Goal: Transaction & Acquisition: Purchase product/service

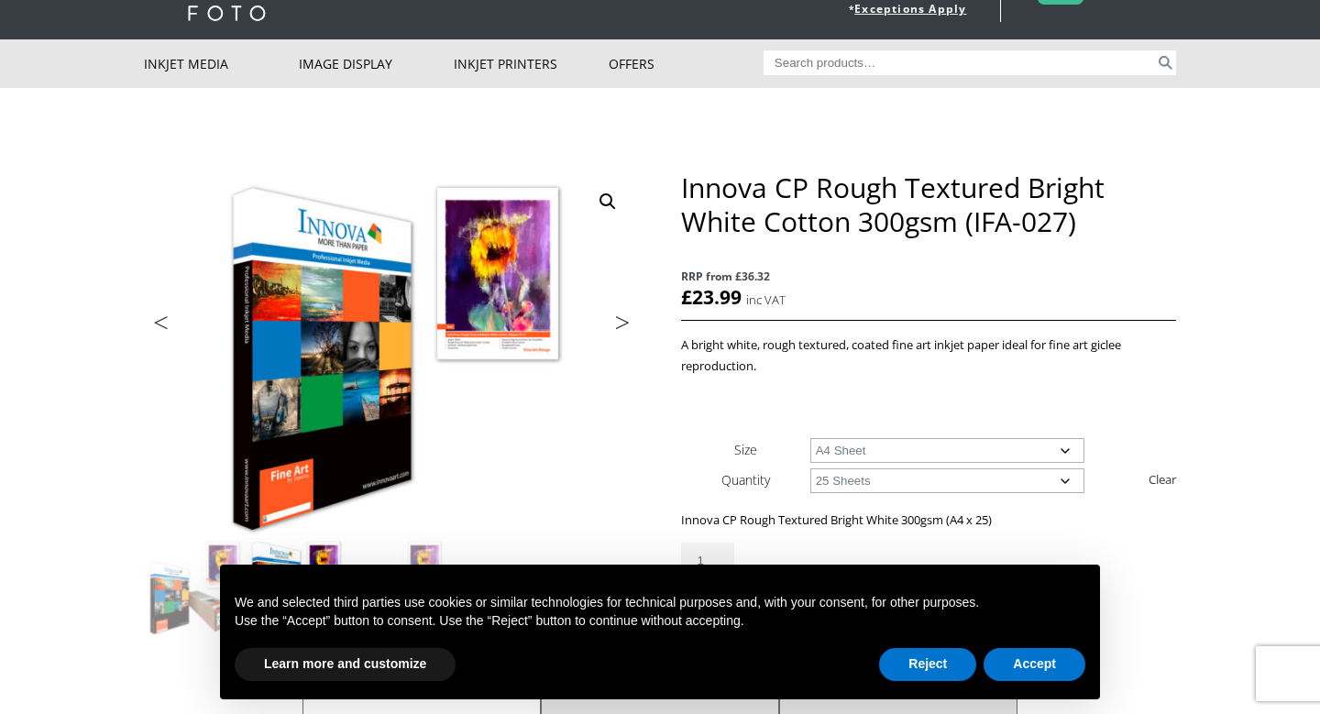
scroll to position [129, 0]
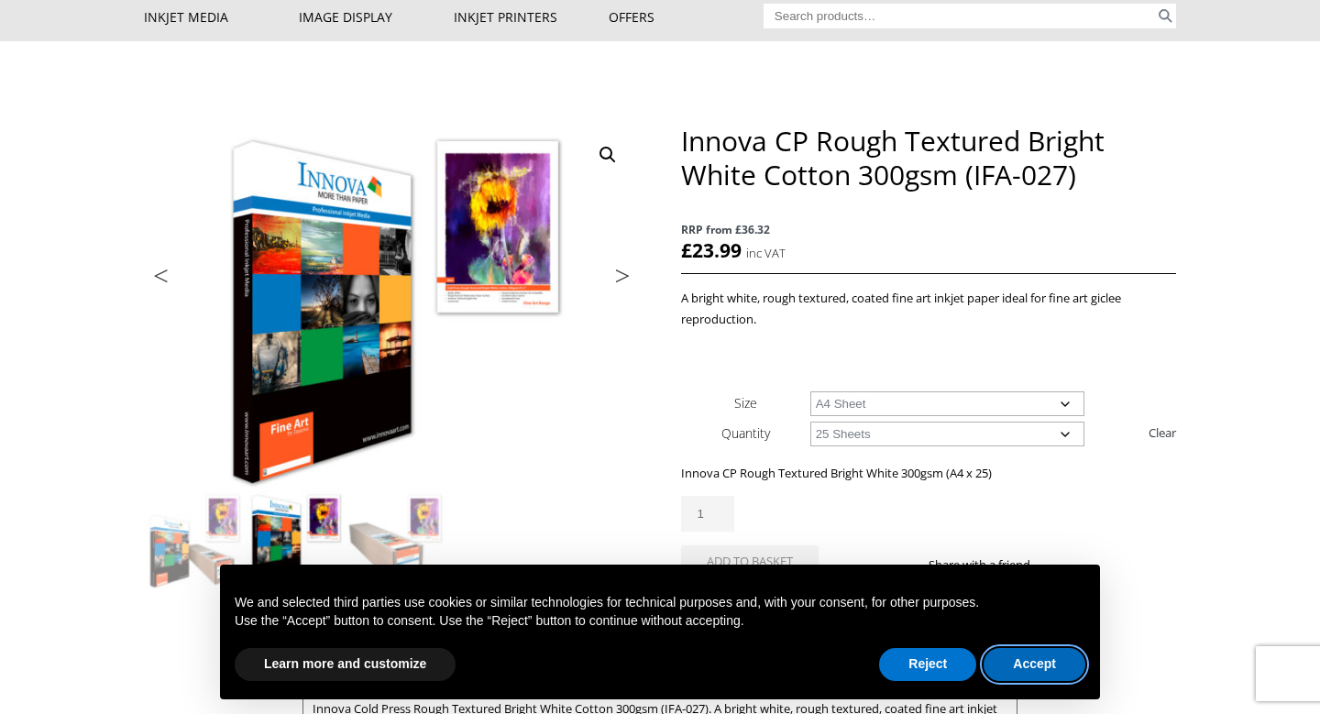
click at [1019, 656] on button "Accept" at bounding box center [1035, 664] width 102 height 33
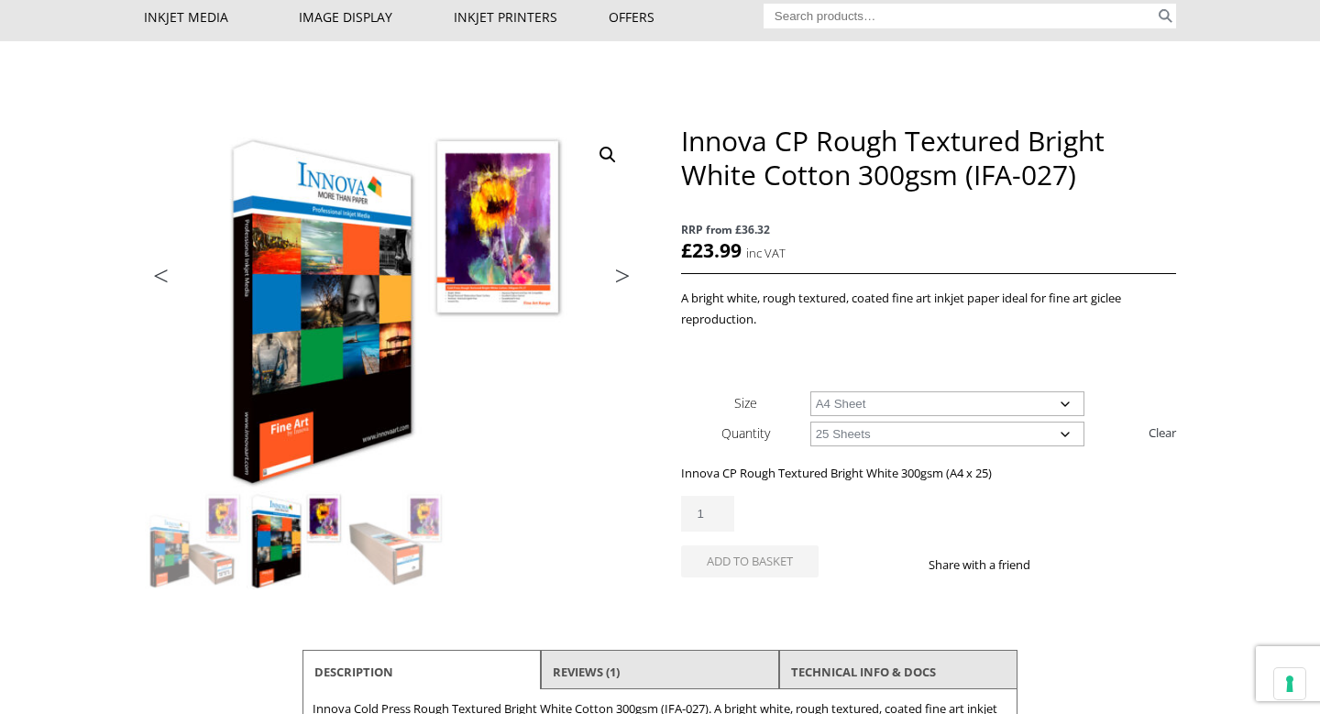
click at [1051, 432] on select "Choose an option 25 Sheets" at bounding box center [947, 434] width 275 height 25
click at [810, 422] on select "Choose an option 25 Sheets" at bounding box center [947, 434] width 275 height 25
click at [1040, 414] on select "Choose an option A4 Sheet A3 Sheet A3+ Sheet A2 Sheet" at bounding box center [947, 403] width 275 height 25
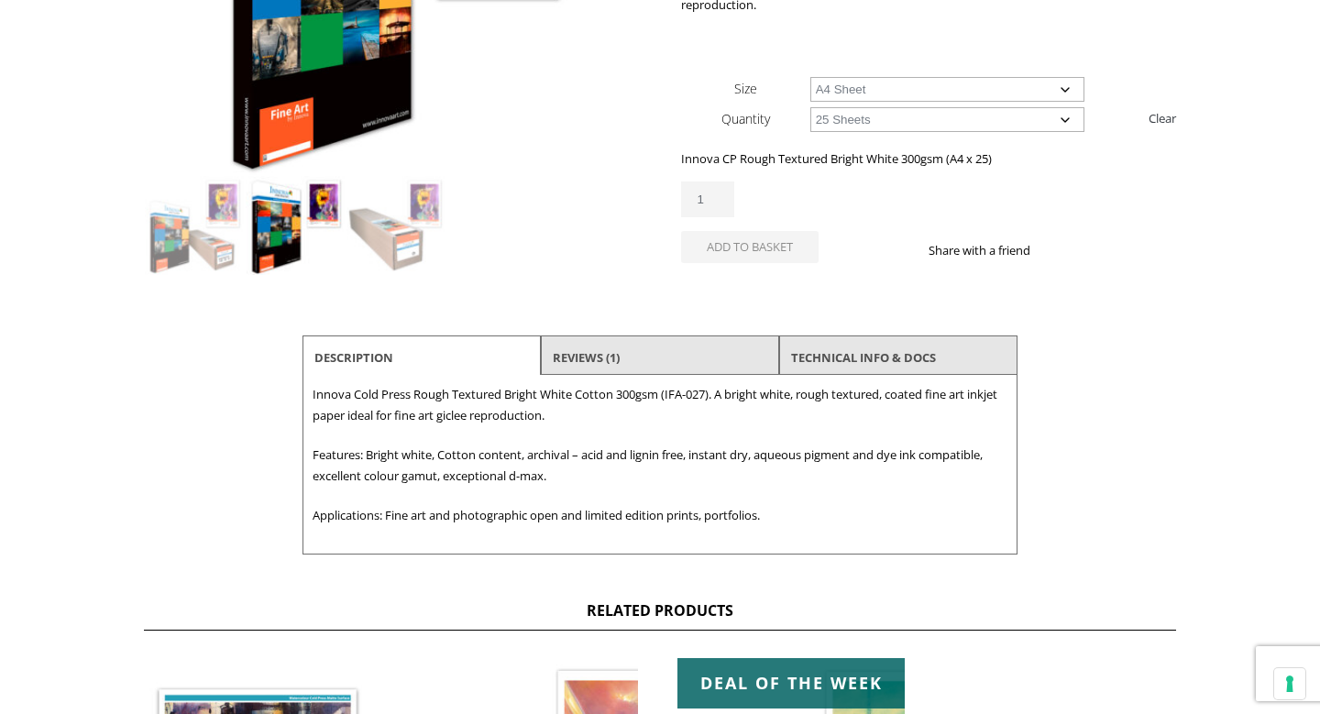
scroll to position [446, 0]
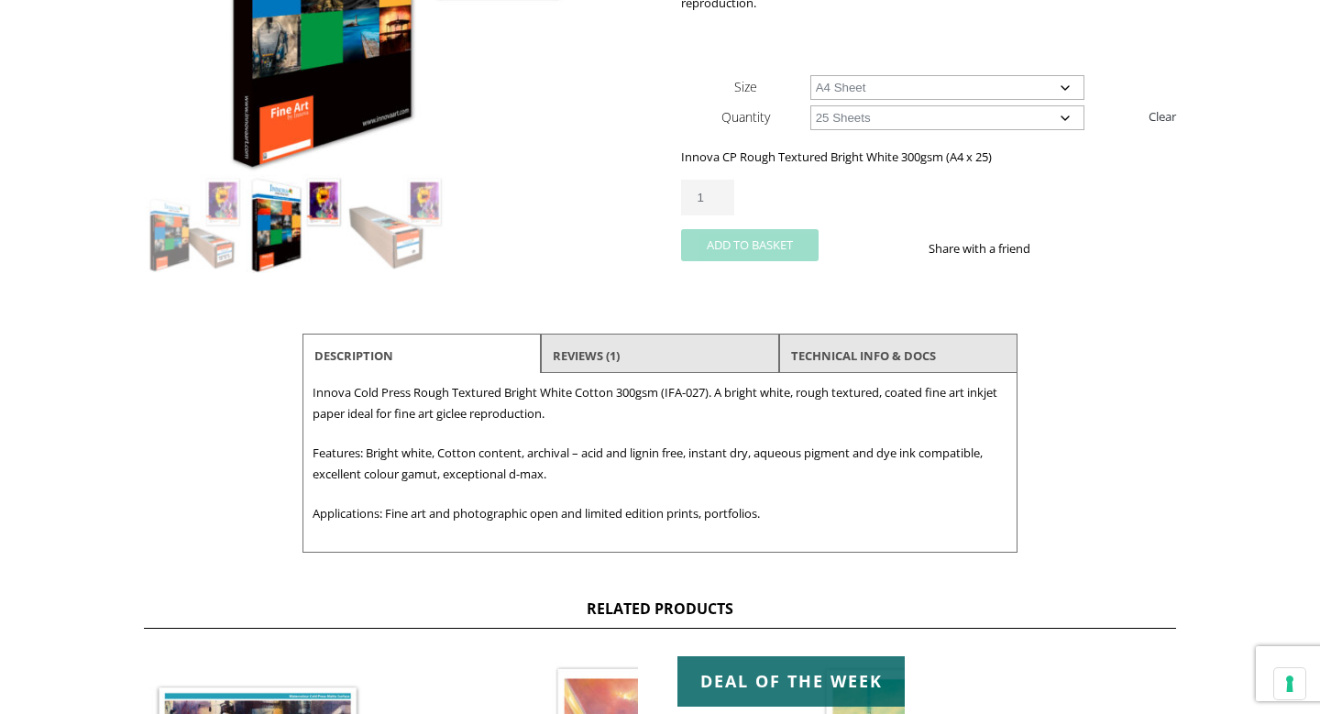
click at [763, 241] on button "Add to basket" at bounding box center [750, 245] width 138 height 32
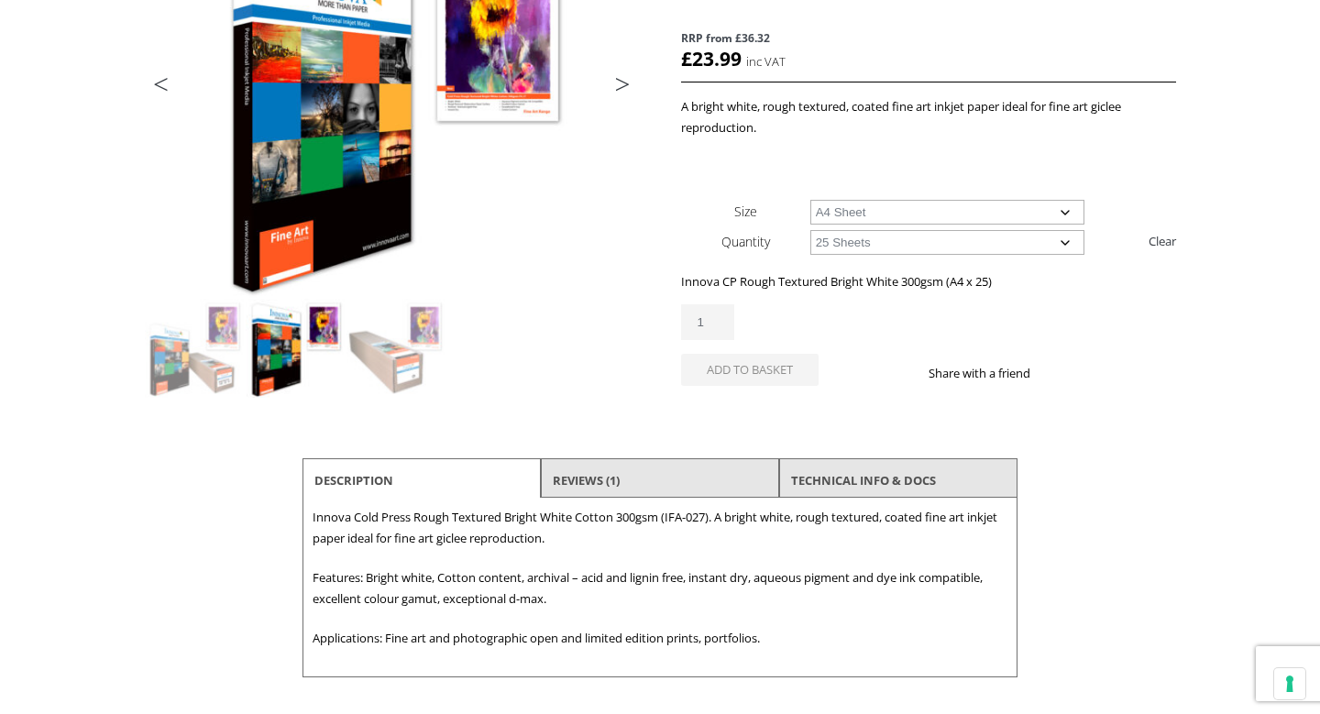
scroll to position [263, 0]
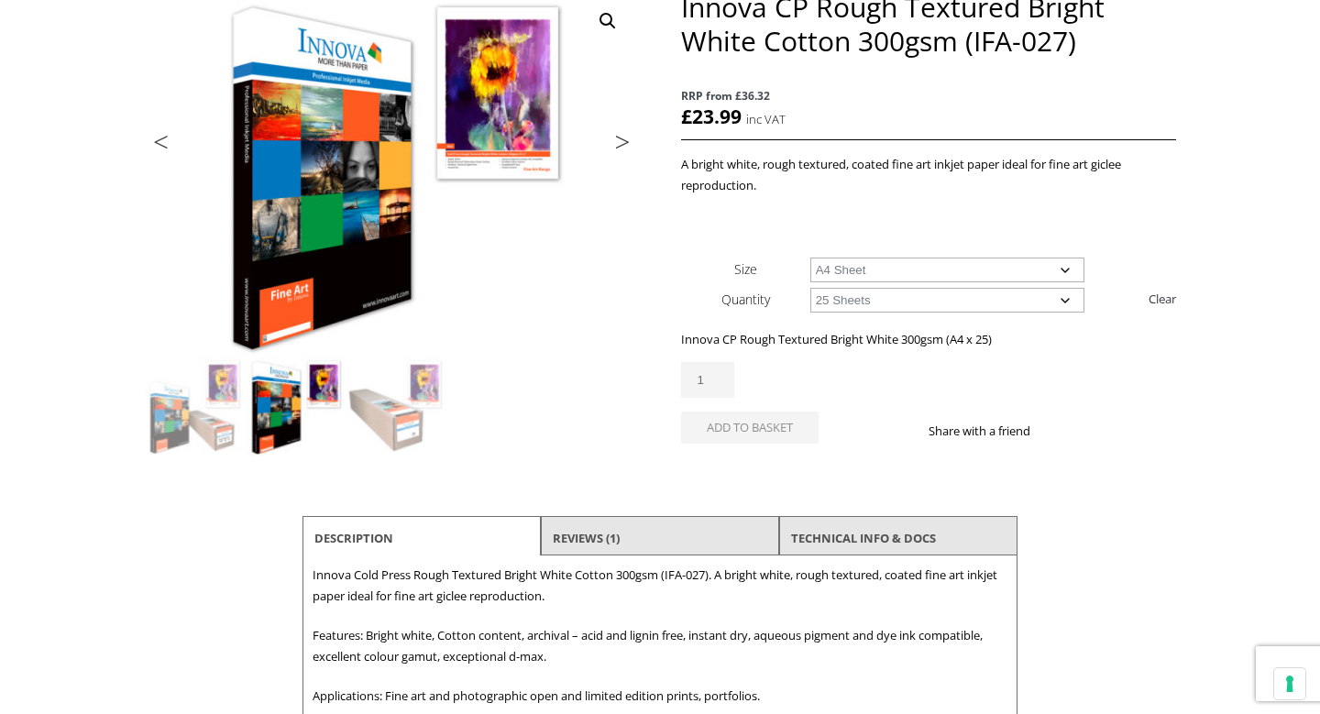
click at [895, 276] on select "Choose an option A4 Sheet A3 Sheet A3+ Sheet A2 Sheet" at bounding box center [947, 270] width 275 height 25
click at [810, 258] on select "Choose an option A4 Sheet A3 Sheet A3+ Sheet A2 Sheet" at bounding box center [947, 270] width 275 height 25
click at [886, 277] on select "Choose an option A4 Sheet A3 Sheet A3+ Sheet A2 Sheet" at bounding box center [947, 270] width 275 height 25
select select "a4-sheet"
click at [810, 258] on select "Choose an option A4 Sheet A3 Sheet A3+ Sheet A2 Sheet" at bounding box center [947, 270] width 275 height 25
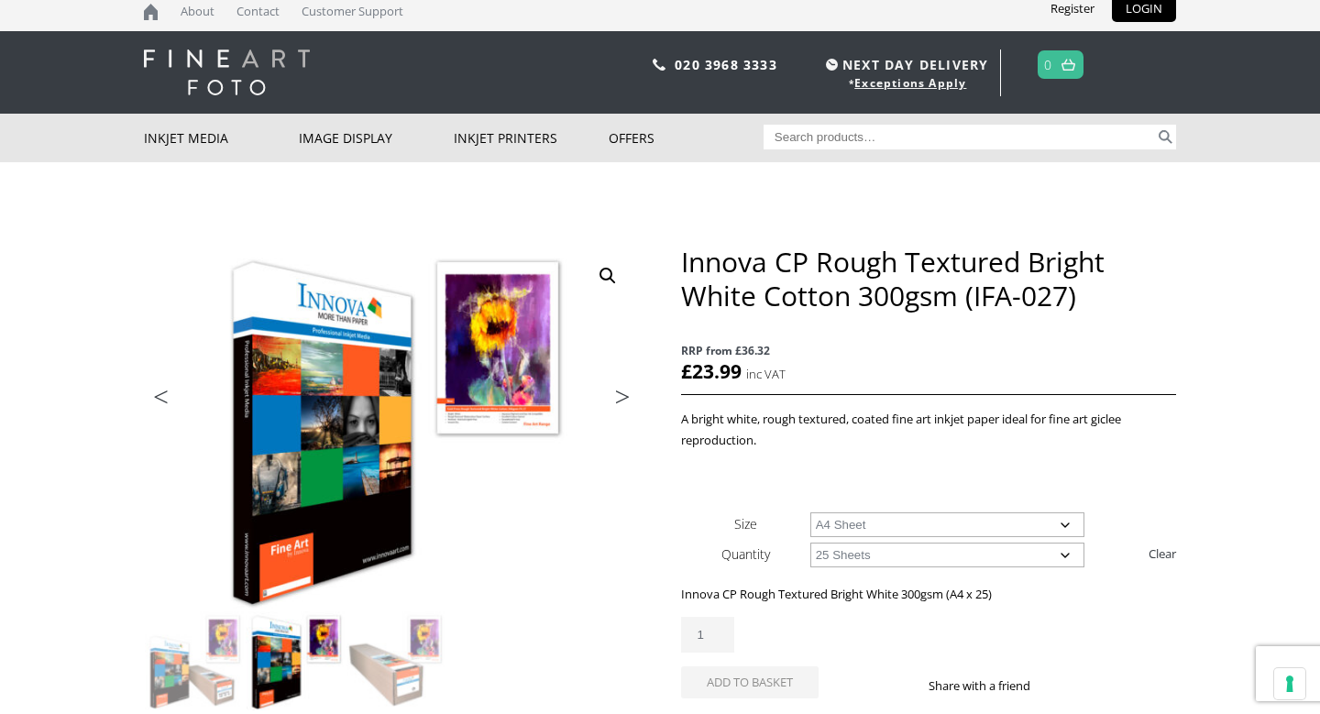
scroll to position [0, 0]
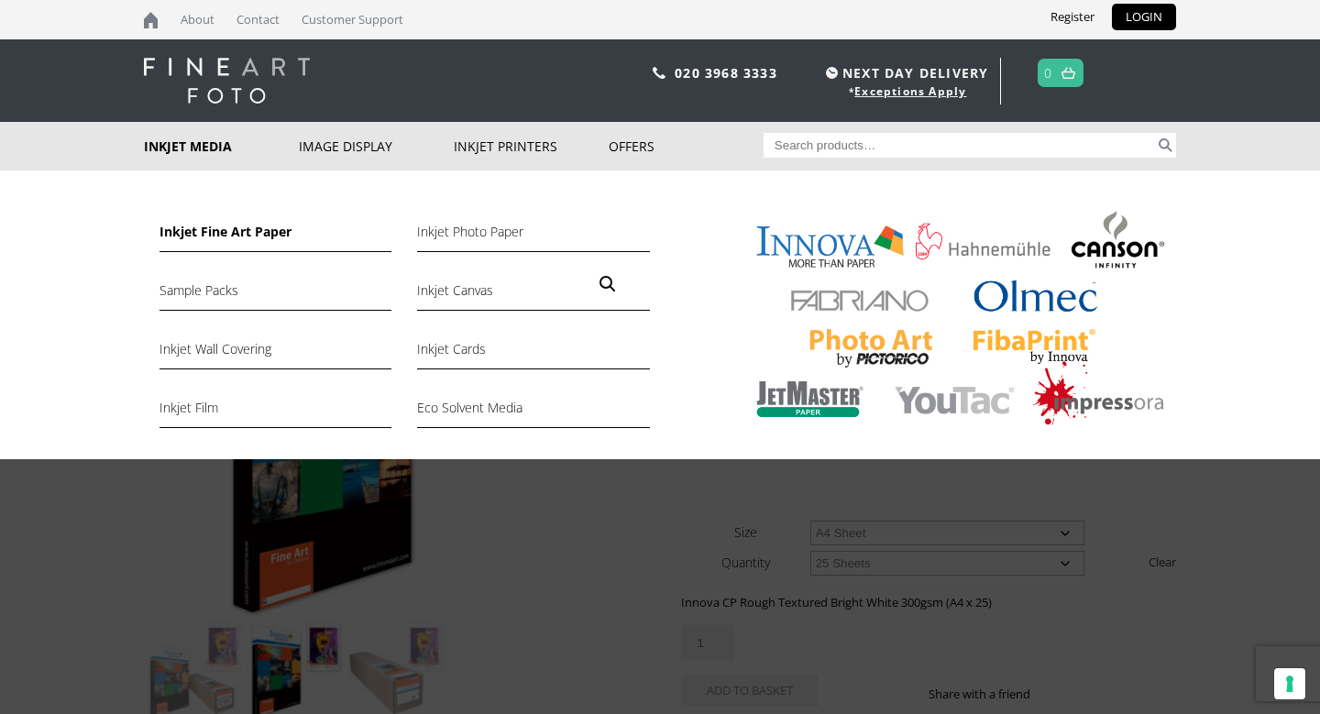
click at [233, 232] on link "Inkjet Fine Art Paper" at bounding box center [276, 236] width 232 height 31
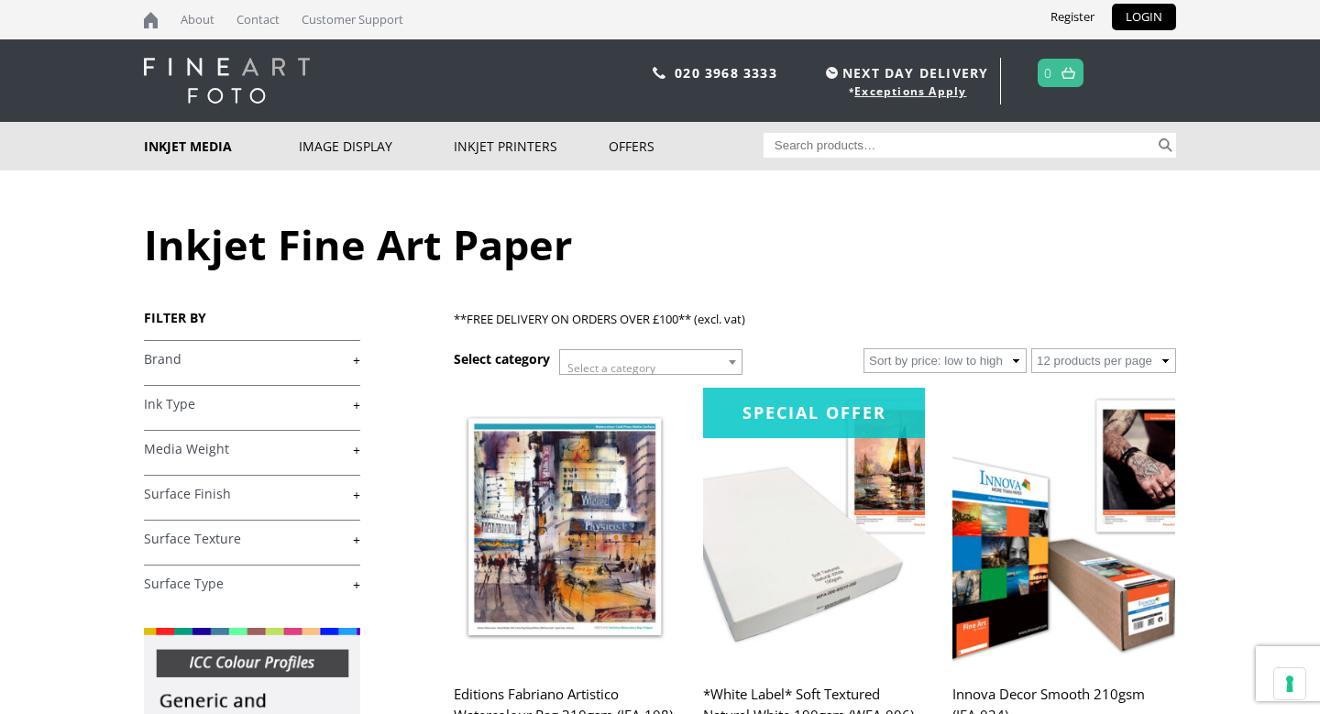
click at [358, 408] on link "+" at bounding box center [252, 404] width 216 height 17
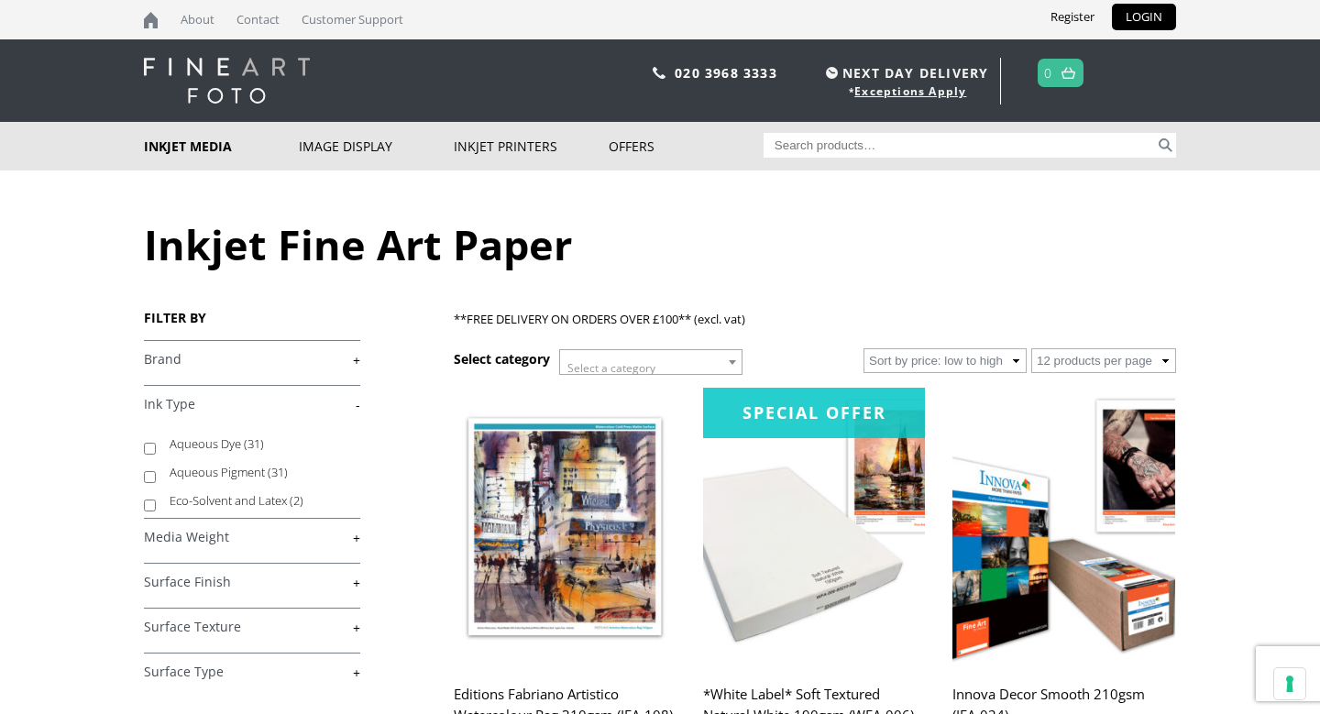
click at [150, 451] on input "Aqueous Dye (31)" at bounding box center [150, 449] width 12 height 12
checkbox input "true"
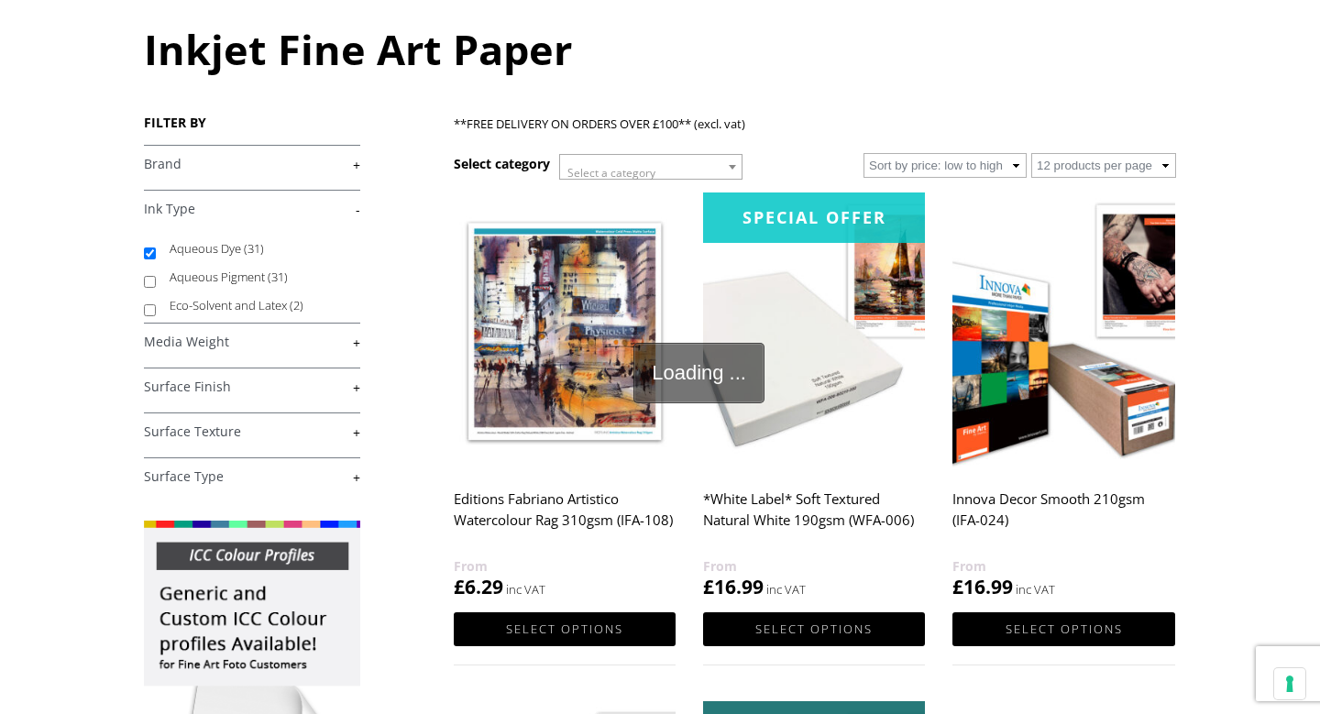
scroll to position [199, 0]
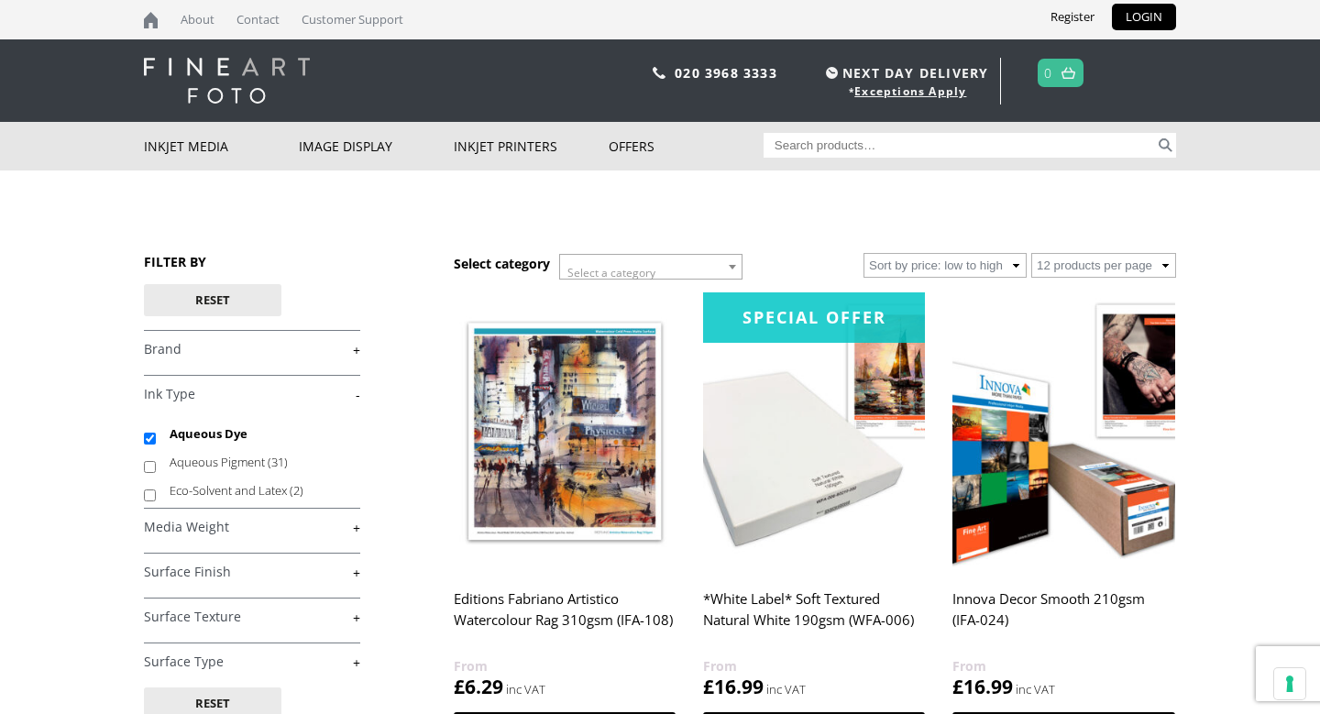
click at [354, 525] on link "+" at bounding box center [252, 527] width 216 height 17
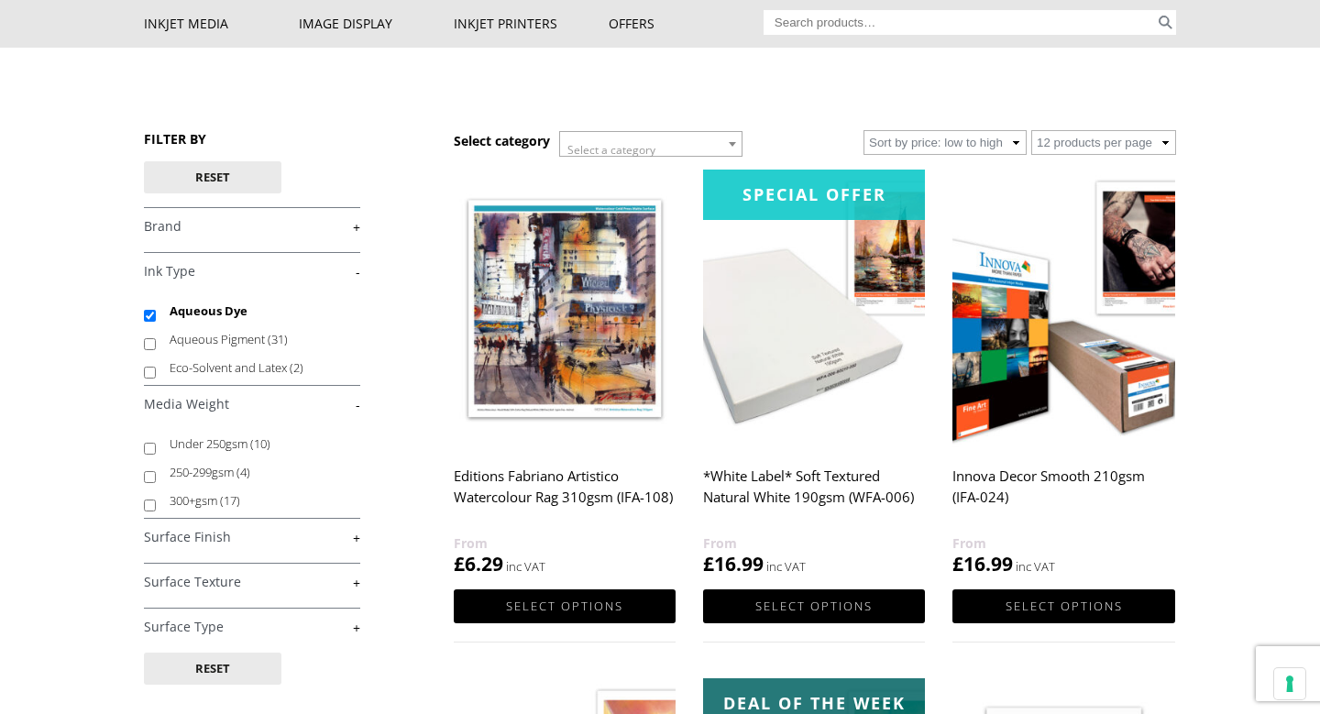
scroll to position [138, 0]
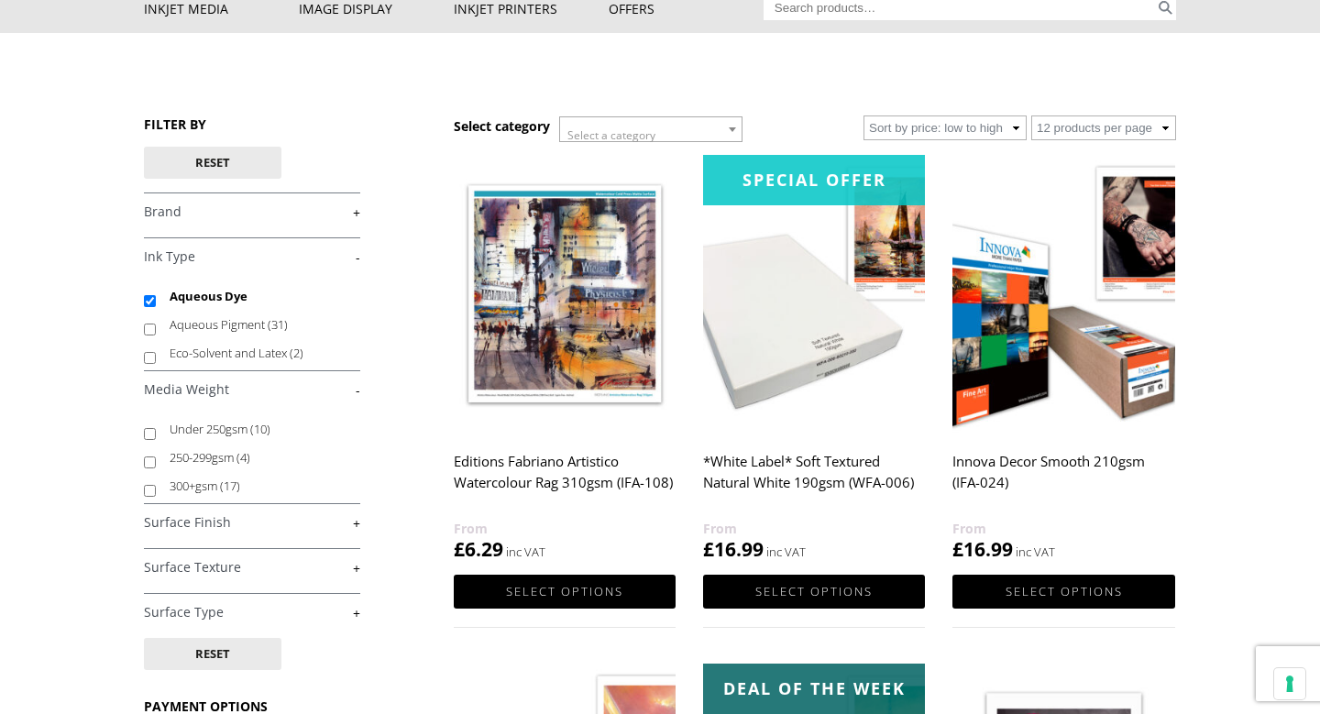
click at [149, 461] on input "250-299gsm (4)" at bounding box center [150, 463] width 12 height 12
checkbox input "true"
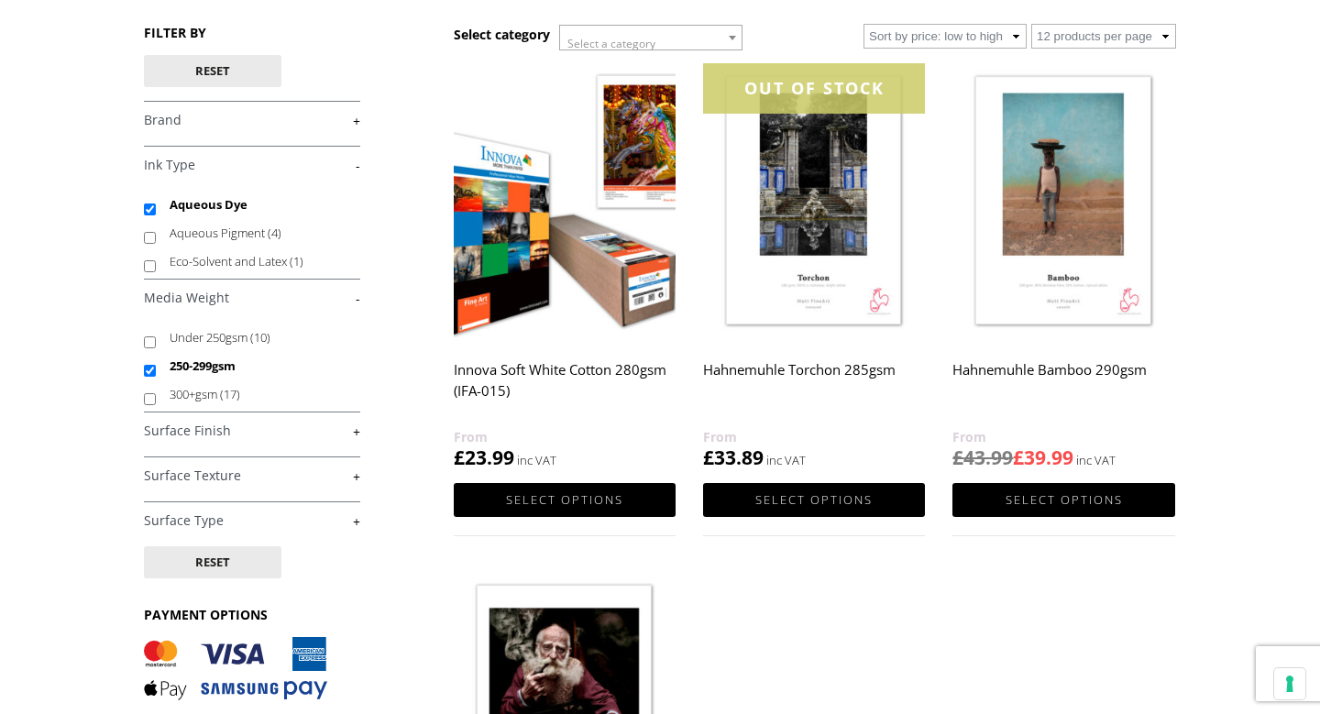
scroll to position [231, 0]
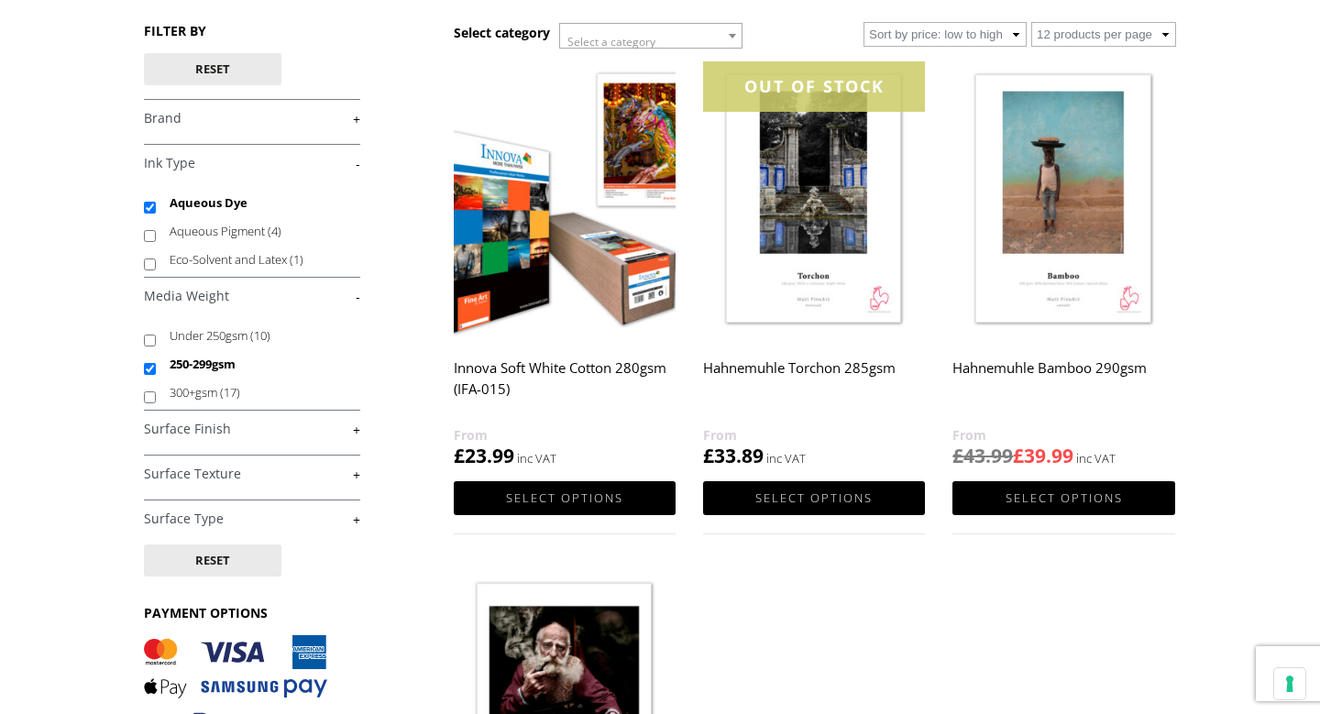
click at [358, 431] on link "+" at bounding box center [252, 429] width 216 height 17
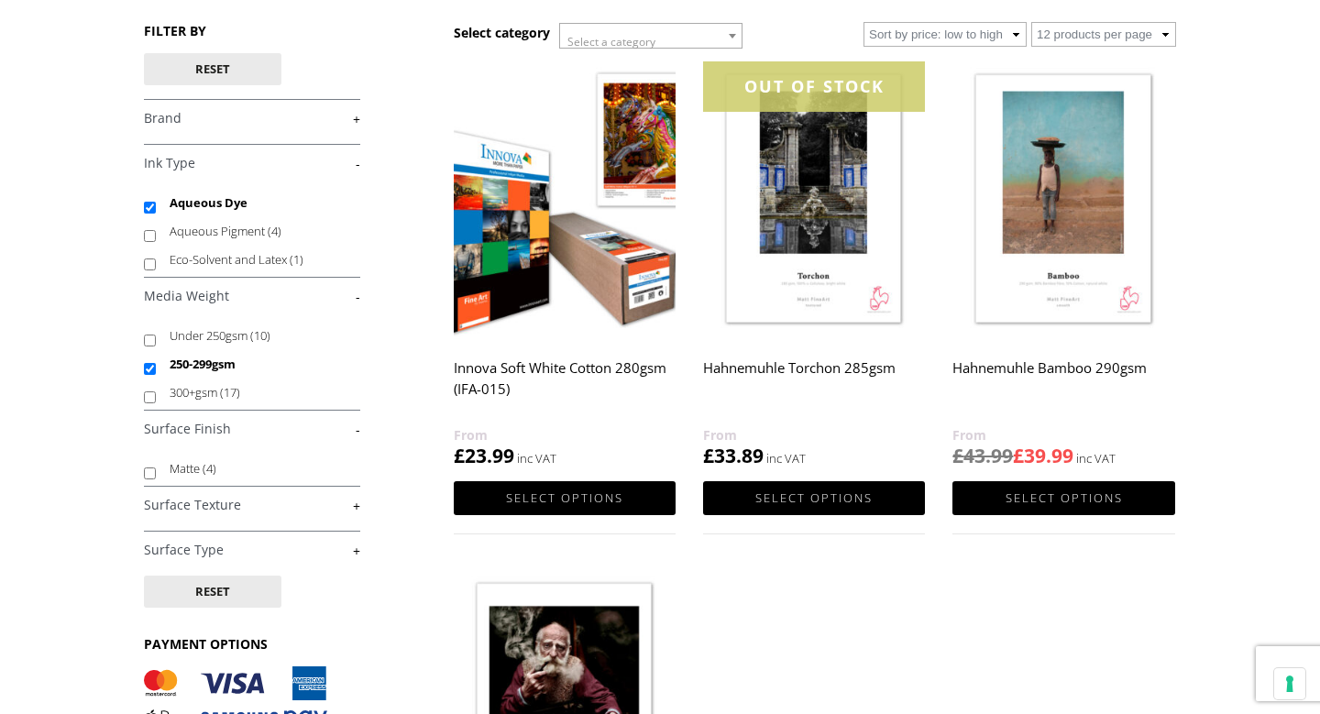
click at [150, 472] on input "Matte (4)" at bounding box center [150, 474] width 12 height 12
checkbox input "true"
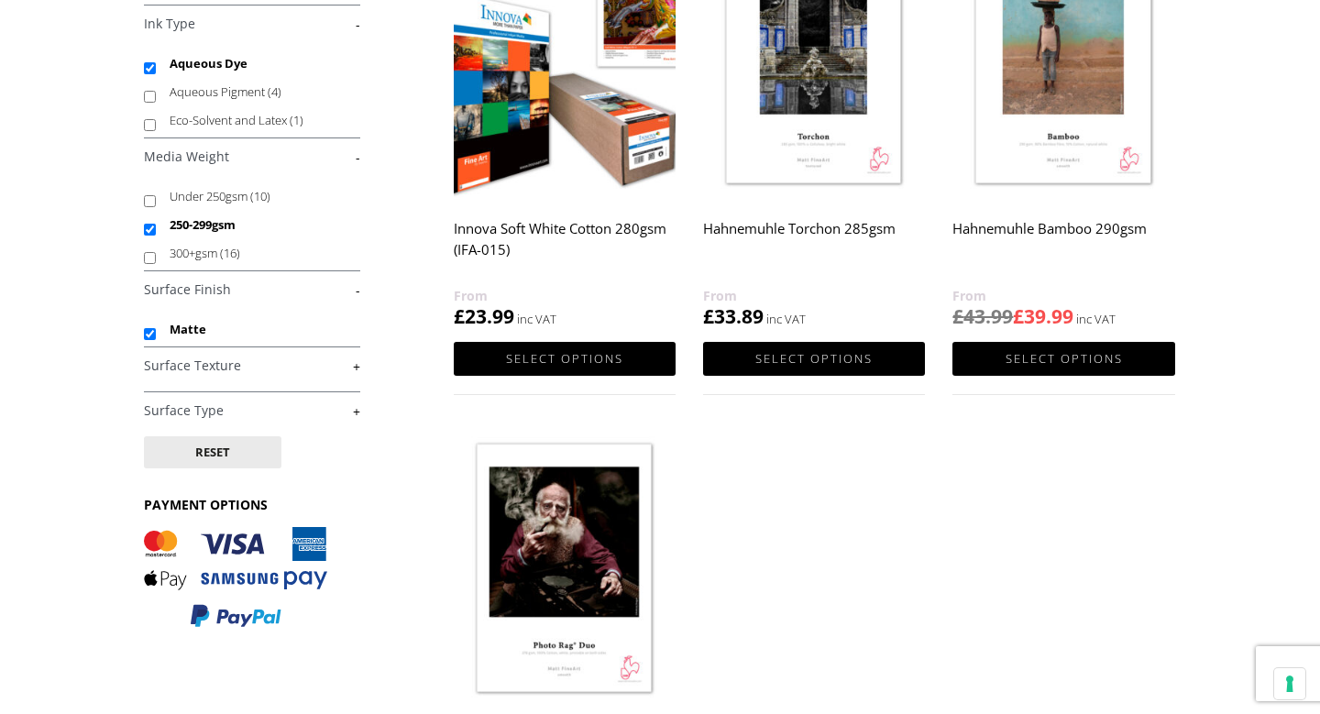
scroll to position [307, 0]
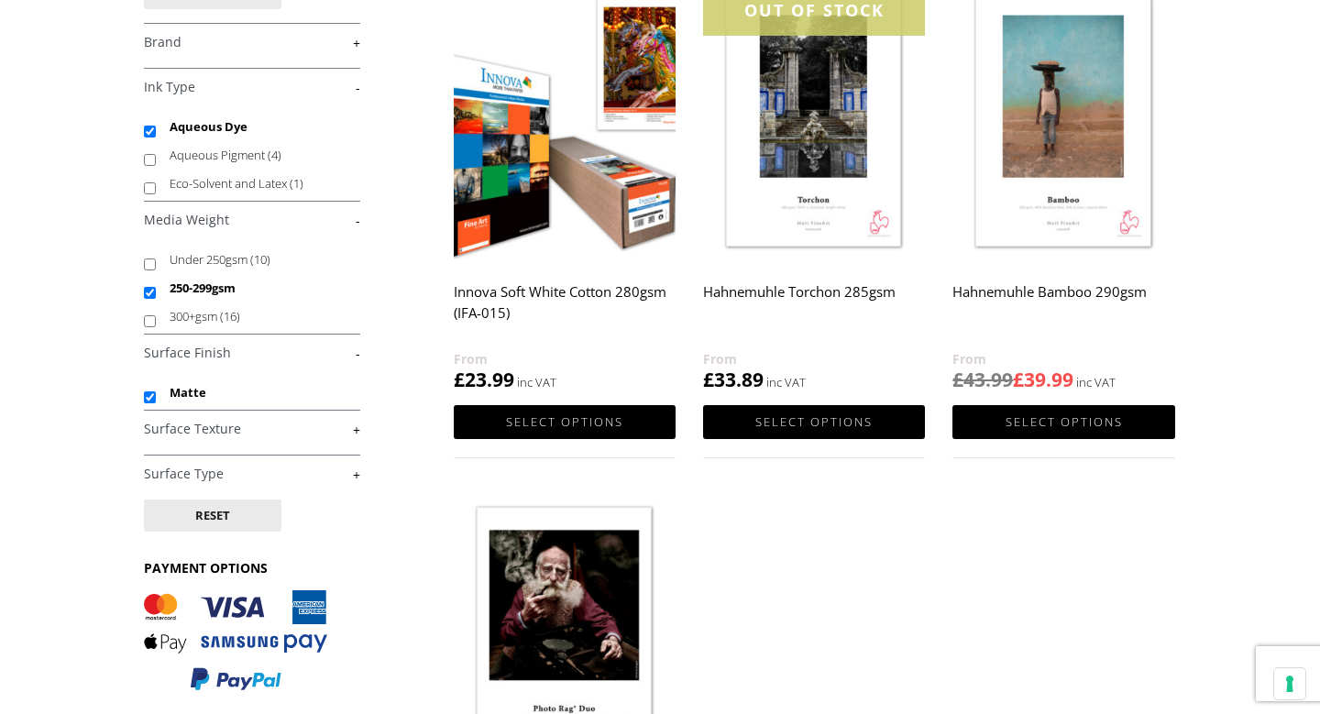
click at [571, 295] on h2 "Innova Soft White Cotton 280gsm (IFA-015)" at bounding box center [565, 311] width 222 height 73
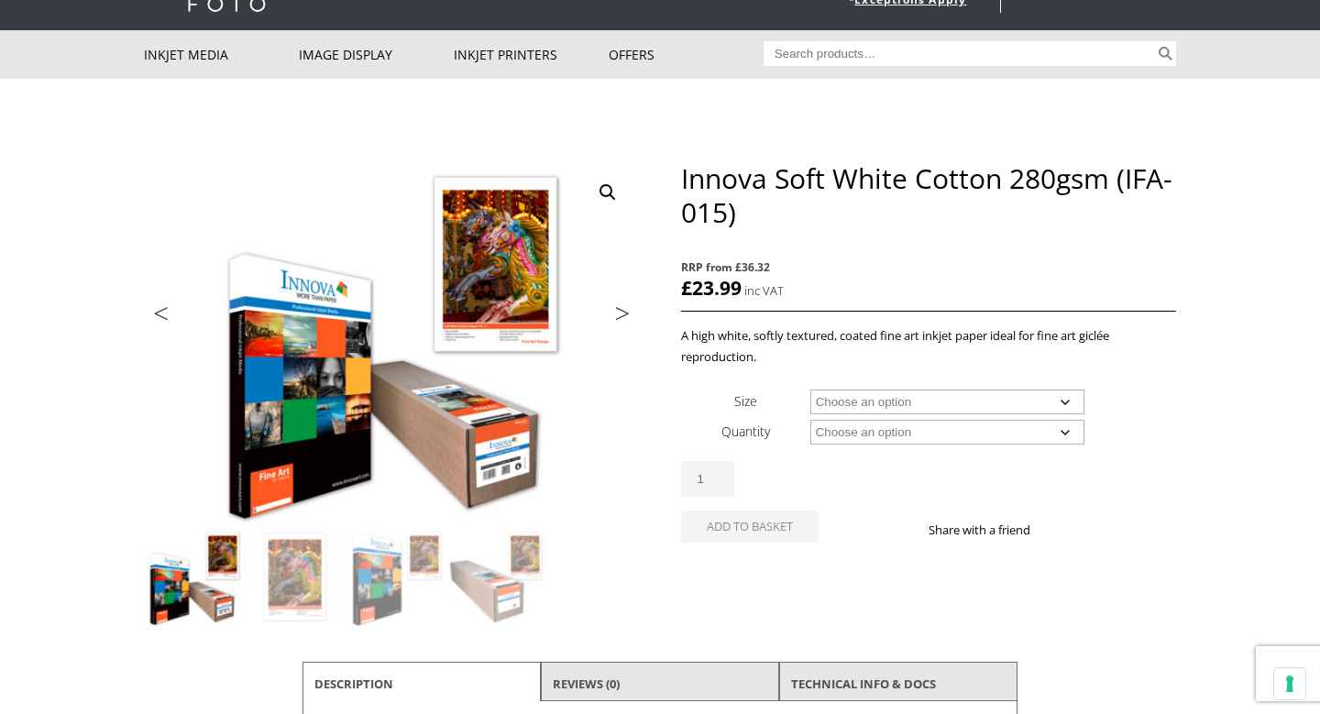
scroll to position [129, 0]
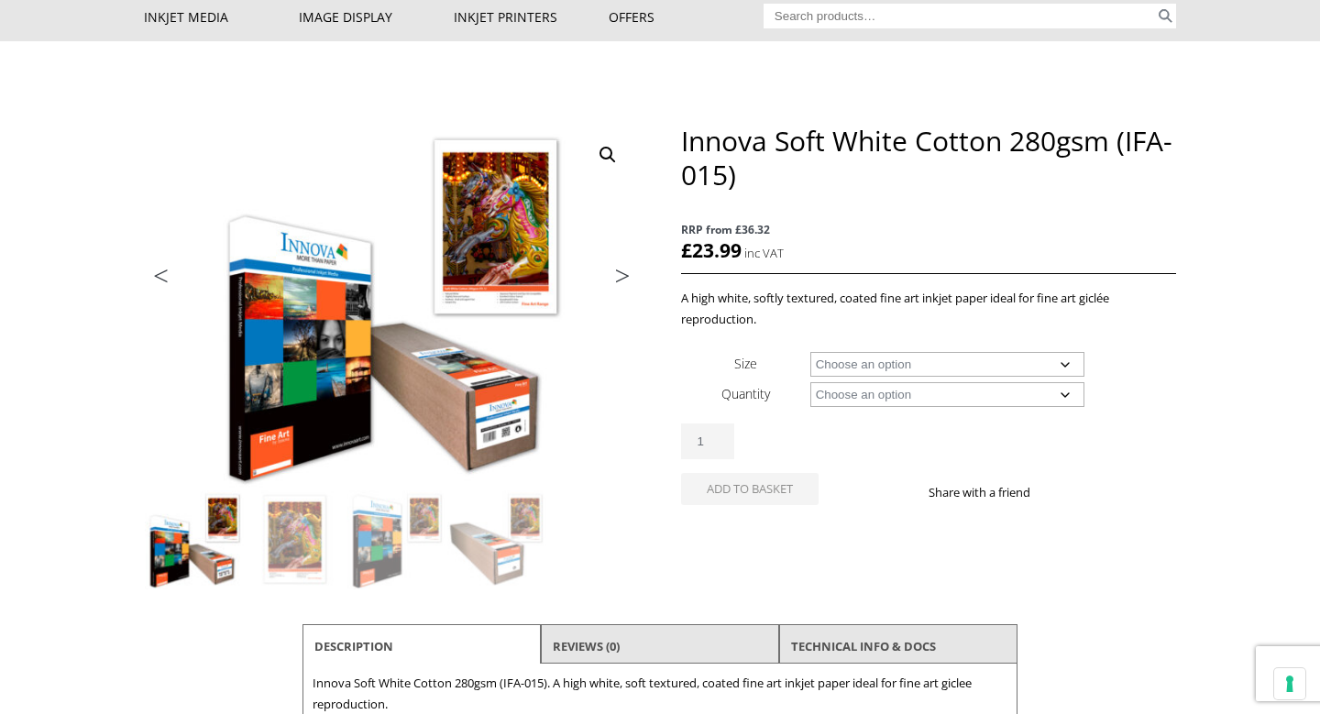
click at [879, 359] on select "Choose an option A4 Sheet A3 Sheet A3+ Sheet A2 Sheet 17" Wide Roll 24" Wide Ro…" at bounding box center [947, 364] width 275 height 25
click at [810, 352] on select "Choose an option A4 Sheet A3 Sheet A3+ Sheet A2 Sheet 17" Wide Roll 24" Wide Ro…" at bounding box center [947, 364] width 275 height 25
select select "a4-sheet"
click at [871, 399] on select "Choose an option 25 Sheets" at bounding box center [947, 394] width 275 height 25
select select "25-sheets"
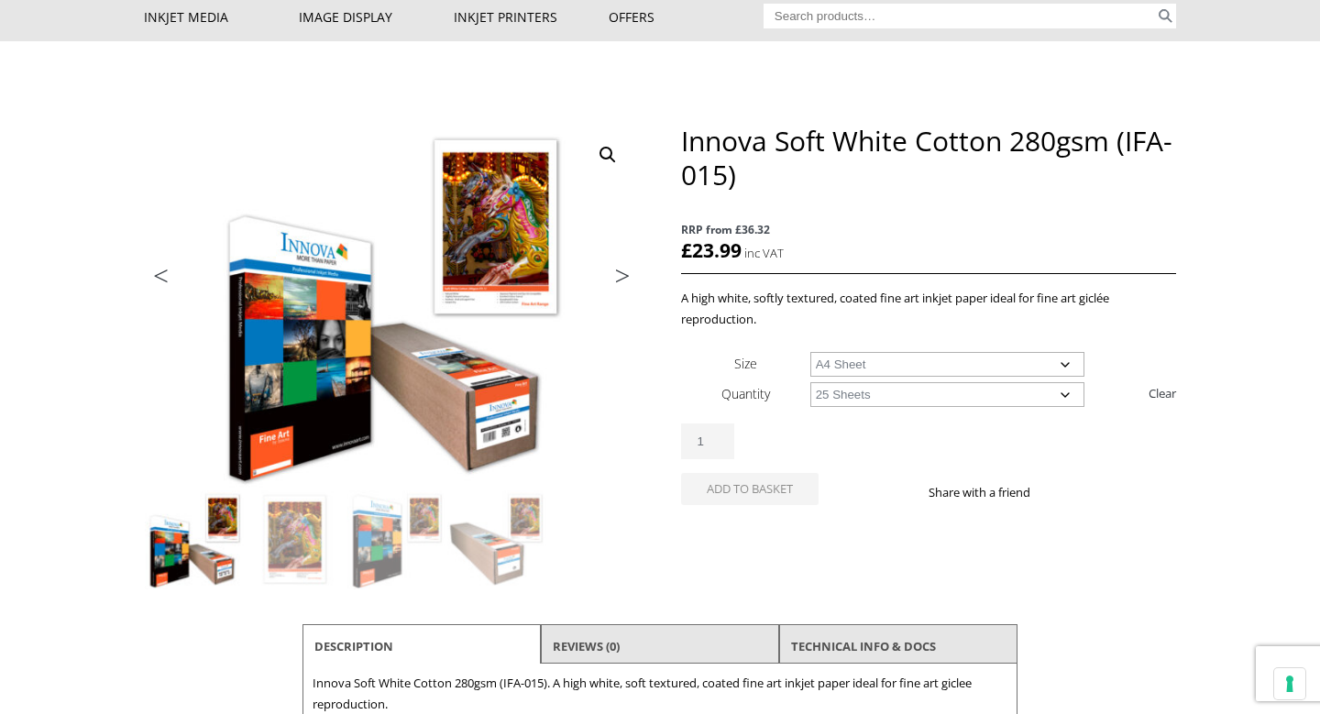
click at [810, 382] on select "Choose an option 25 Sheets" at bounding box center [947, 394] width 275 height 25
select select "a4-sheet"
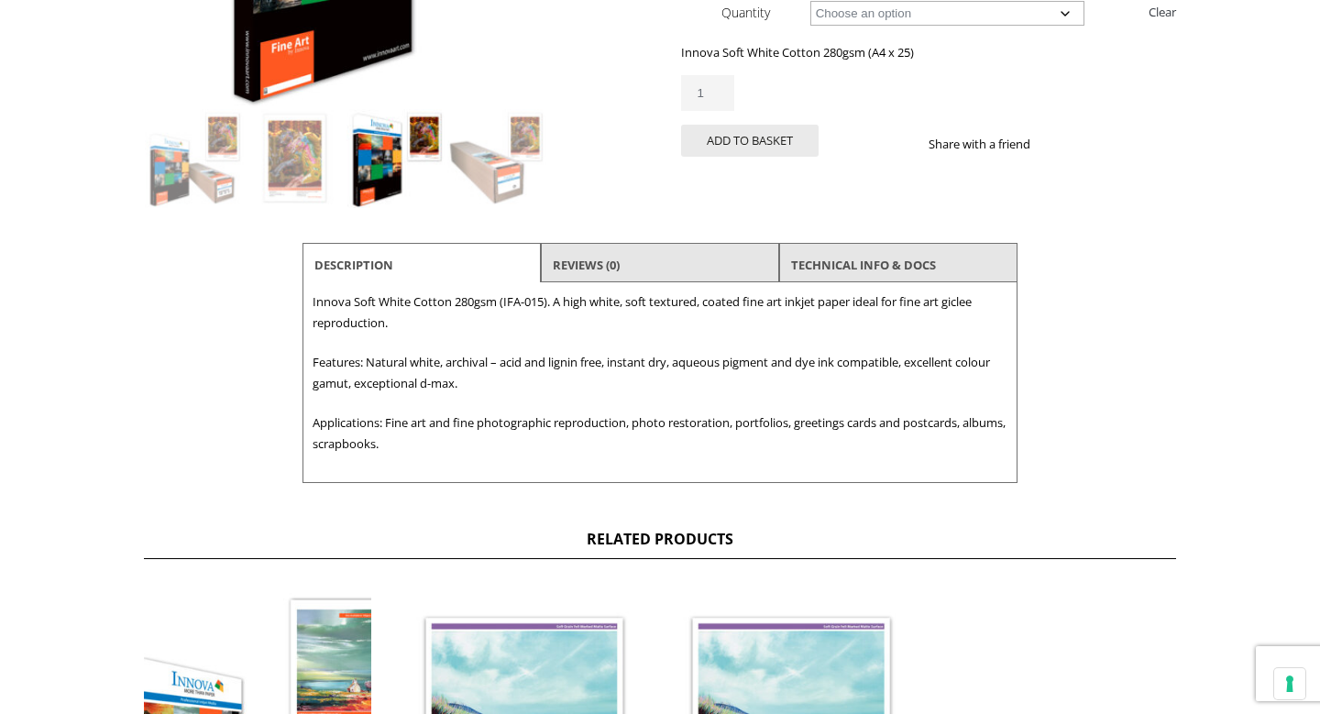
scroll to position [546, 0]
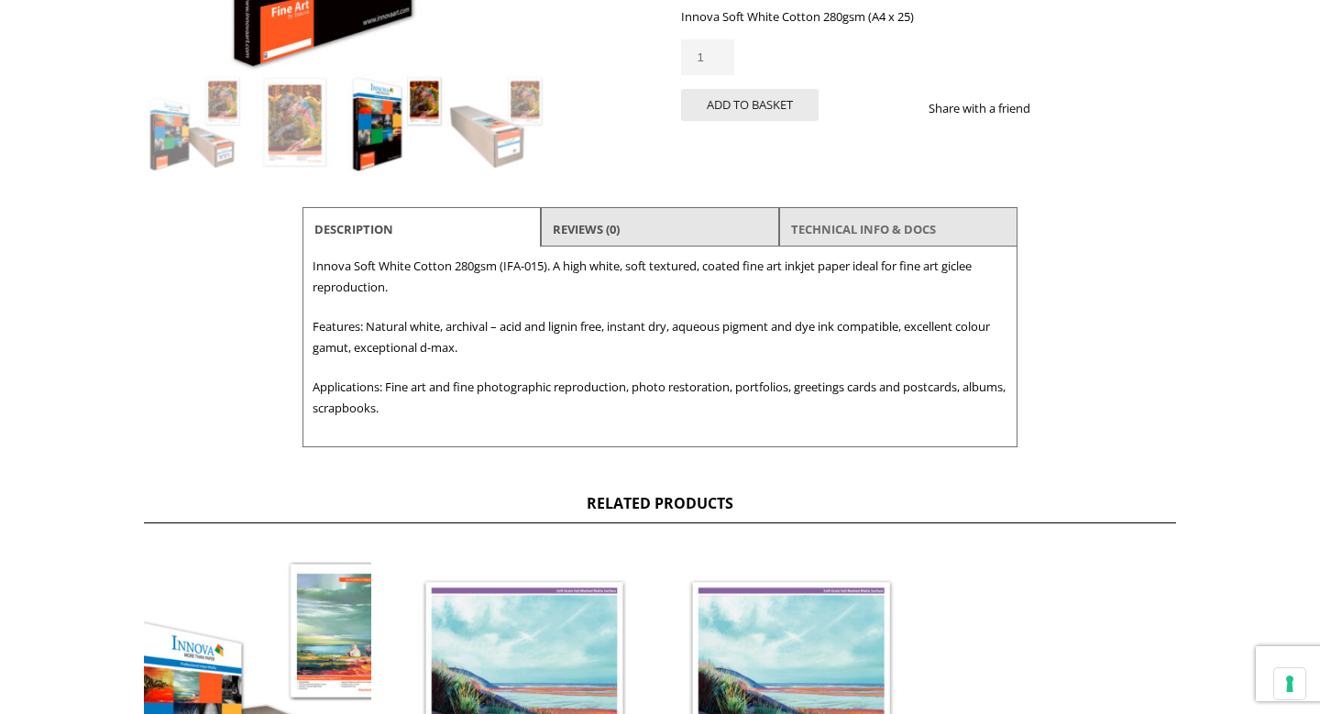
click at [893, 235] on link "TECHNICAL INFO & DOCS" at bounding box center [863, 229] width 145 height 33
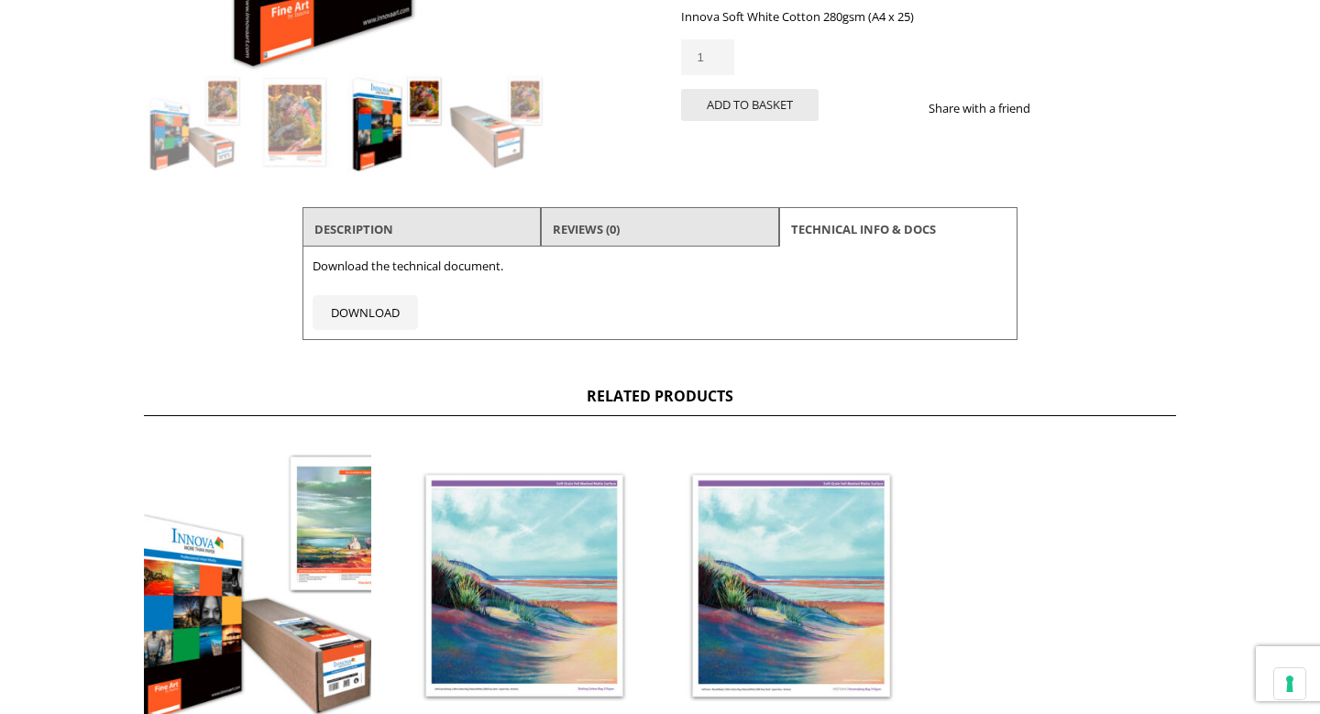
click at [677, 237] on li "Reviews (0)" at bounding box center [660, 229] width 238 height 44
click at [645, 224] on li "Reviews (0)" at bounding box center [660, 229] width 238 height 44
click at [590, 222] on link "Reviews (0)" at bounding box center [586, 229] width 67 height 33
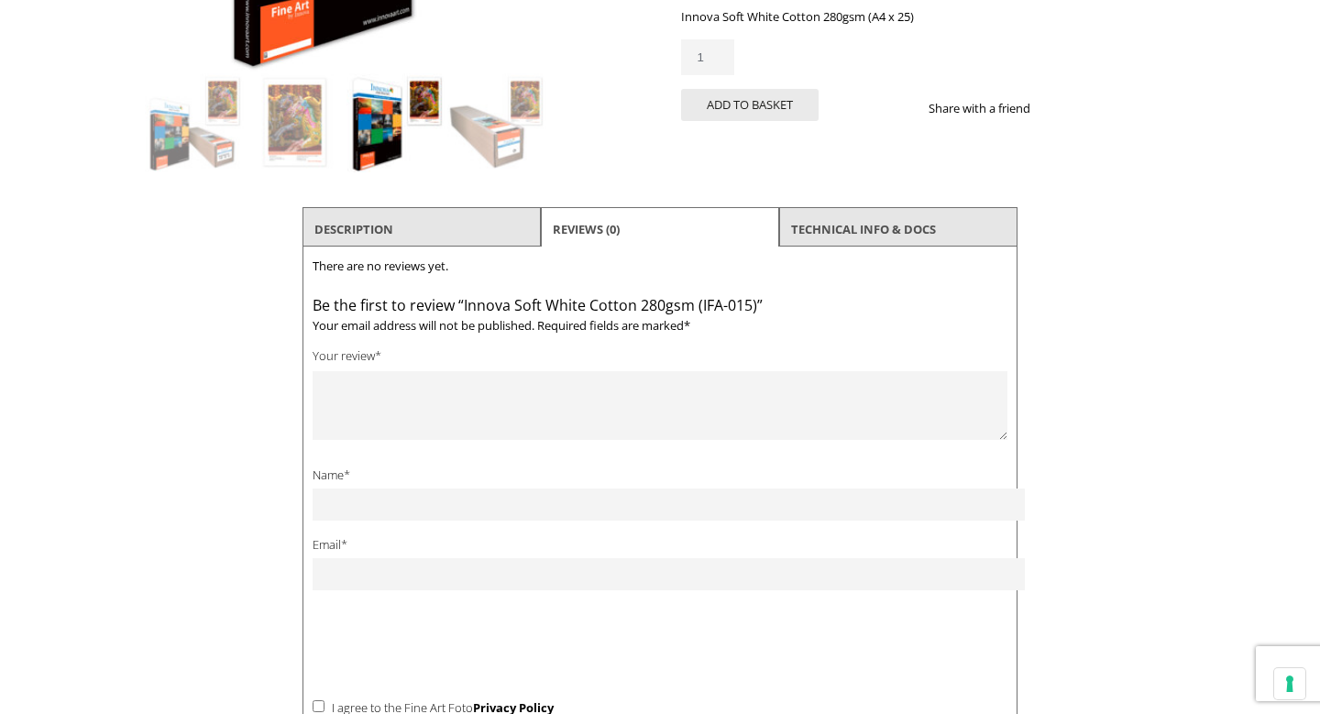
click at [448, 236] on li "Description" at bounding box center [422, 229] width 238 height 44
click at [387, 231] on link "Description" at bounding box center [353, 229] width 79 height 33
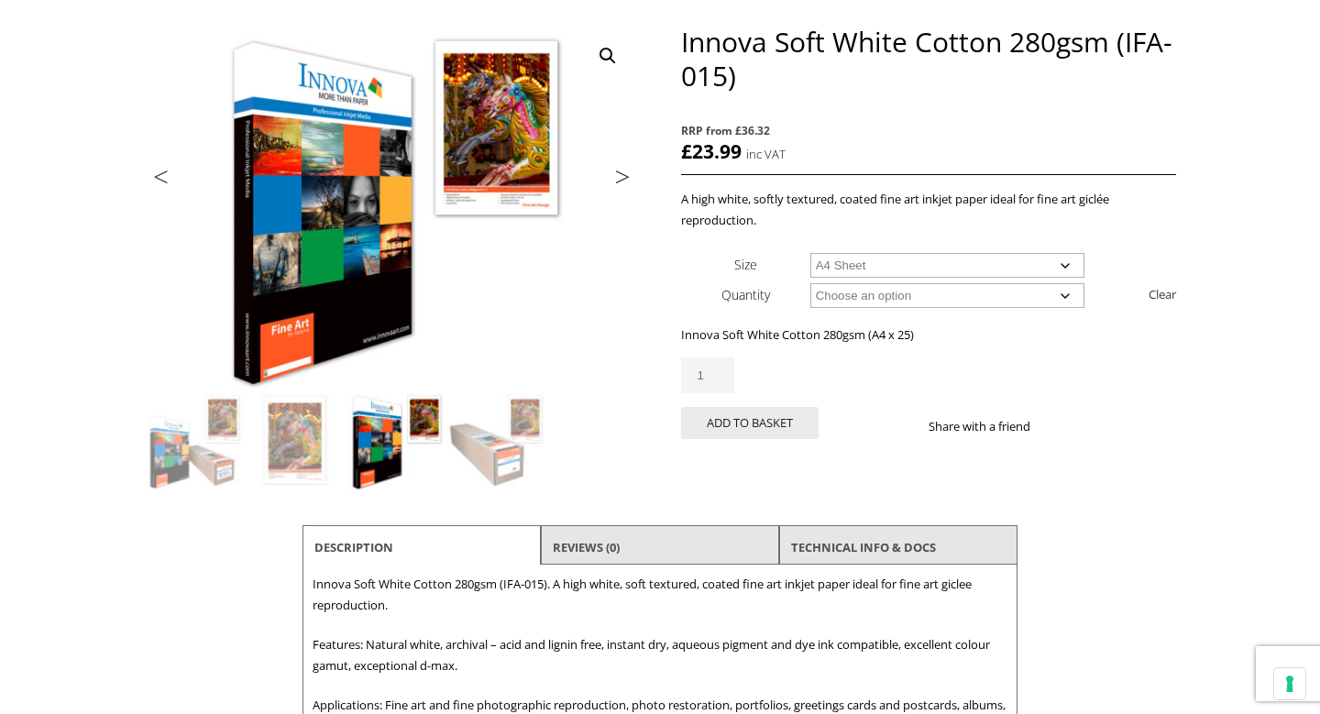
scroll to position [225, 0]
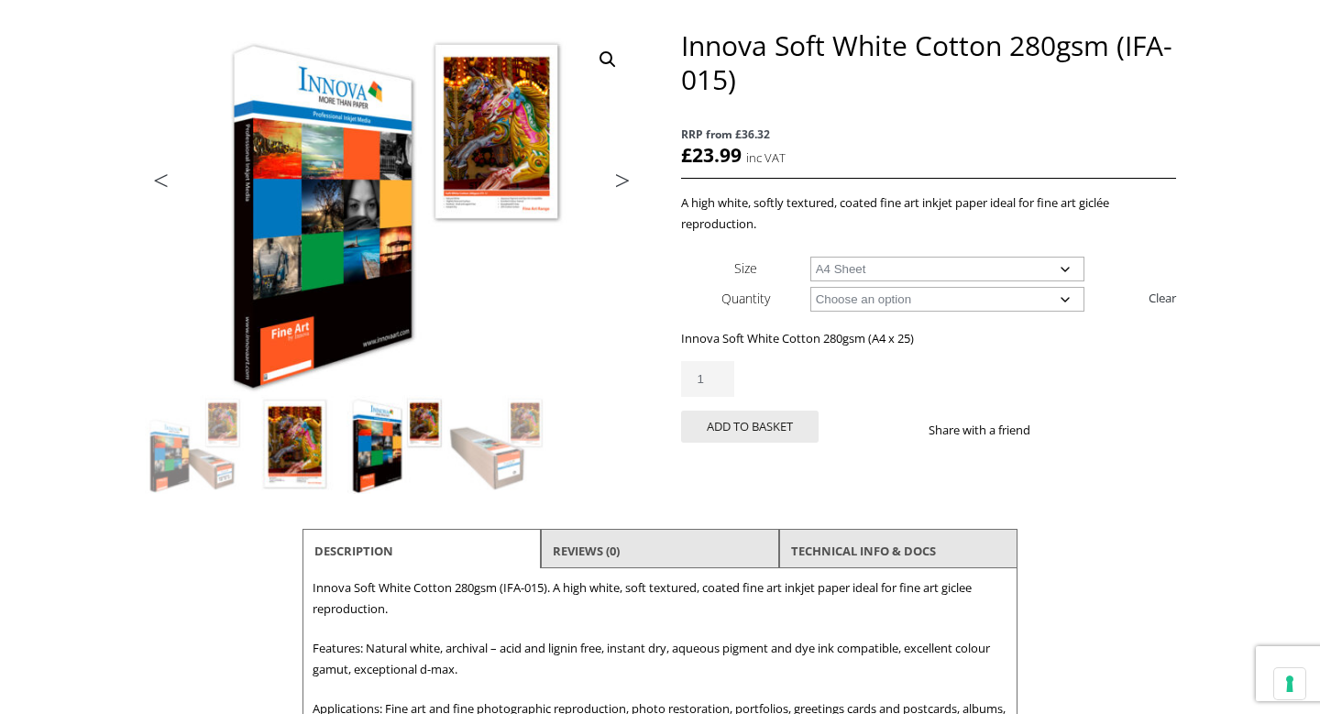
click at [284, 456] on img at bounding box center [295, 444] width 99 height 99
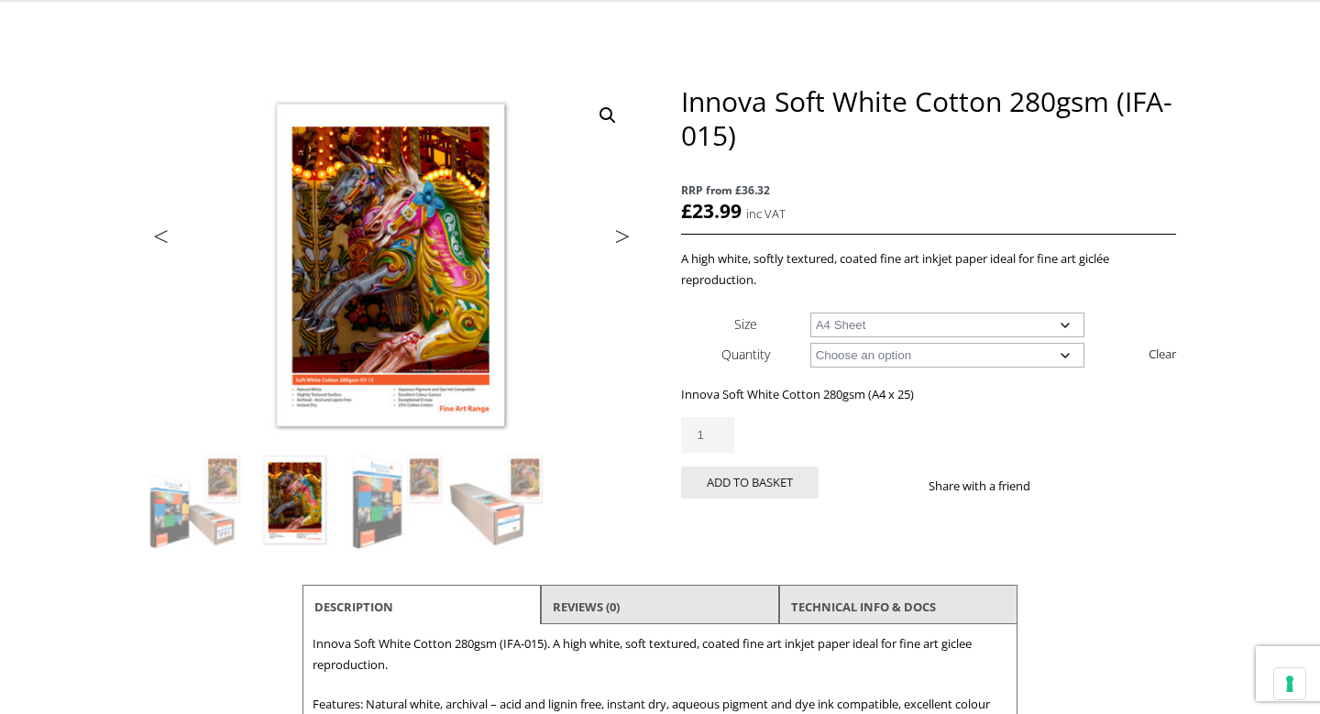
scroll to position [162, 0]
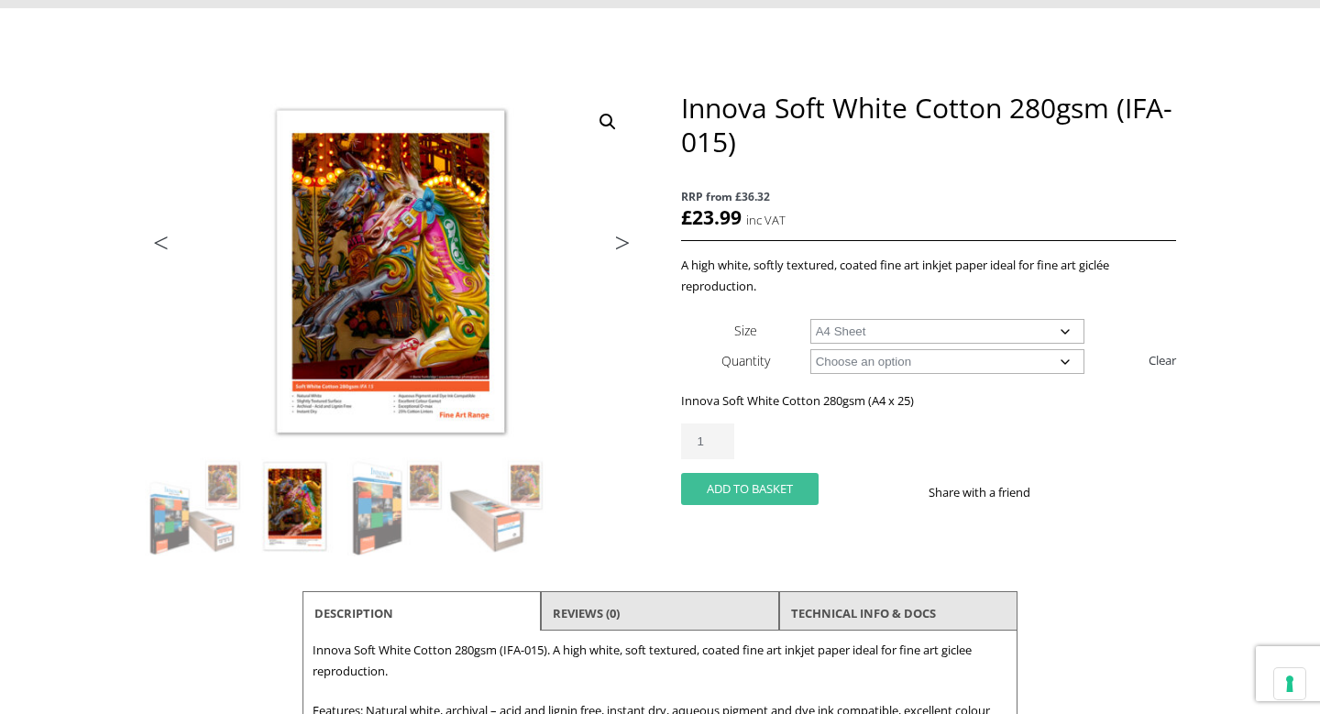
click at [740, 484] on button "Add to basket" at bounding box center [750, 489] width 138 height 32
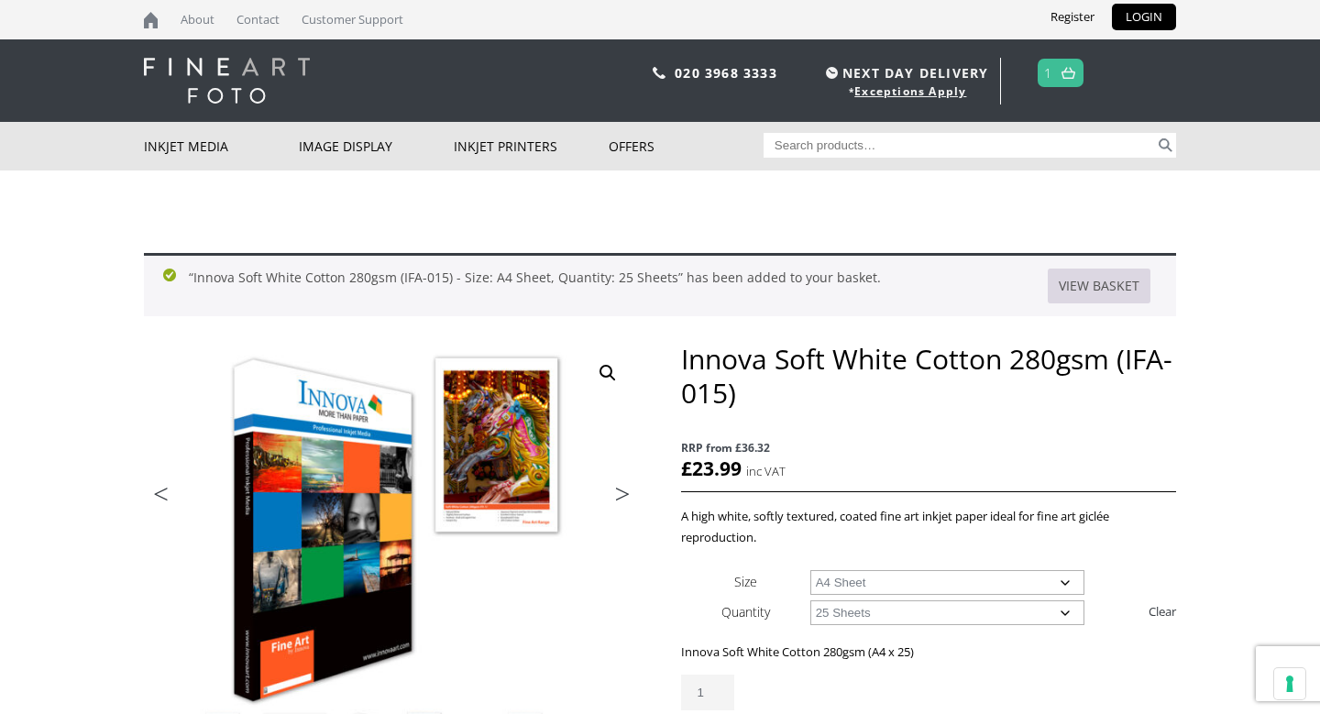
click at [1090, 286] on link "View basket" at bounding box center [1099, 286] width 103 height 35
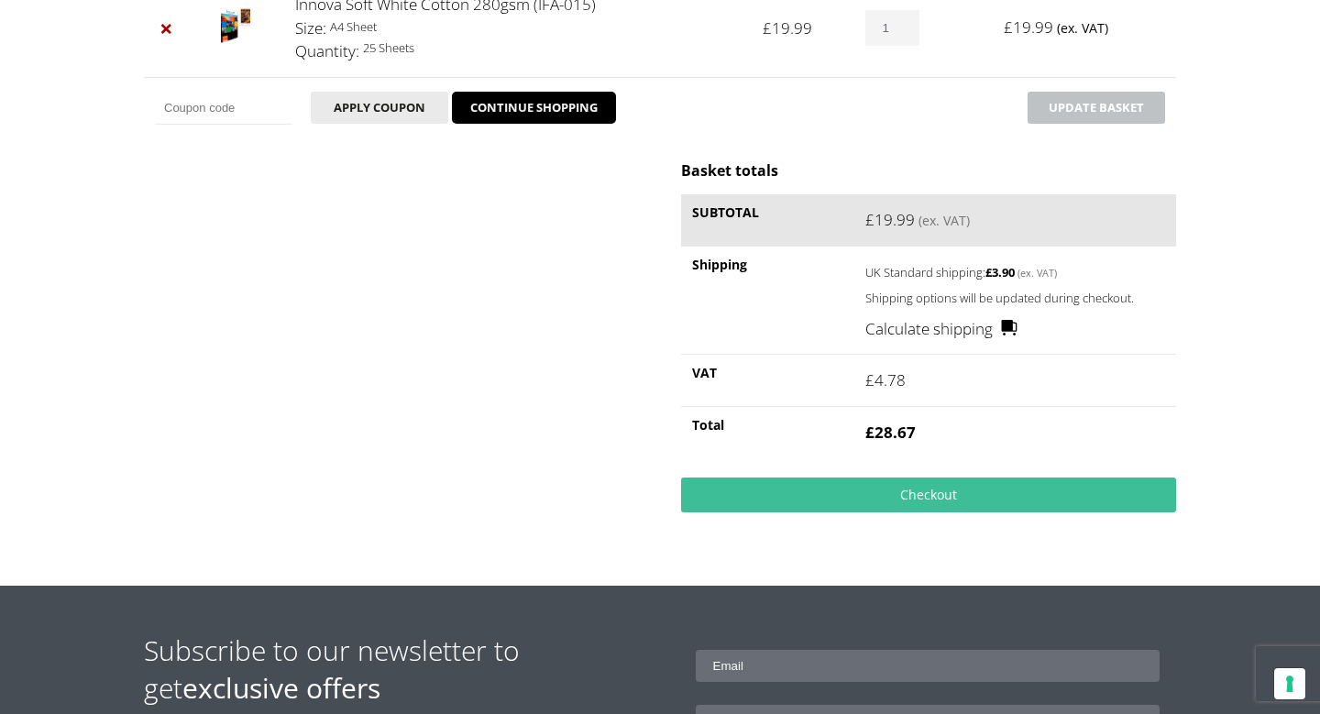
scroll to position [380, 0]
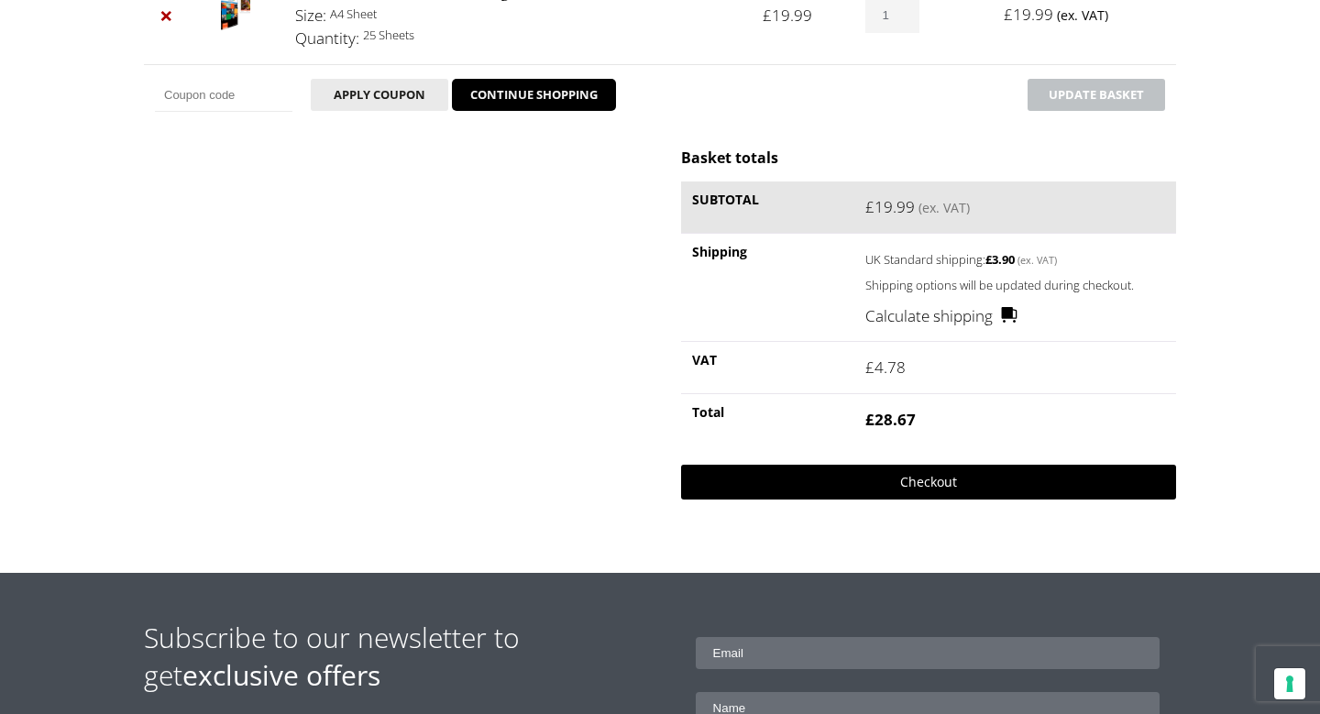
click at [933, 481] on link "Checkout" at bounding box center [928, 482] width 495 height 35
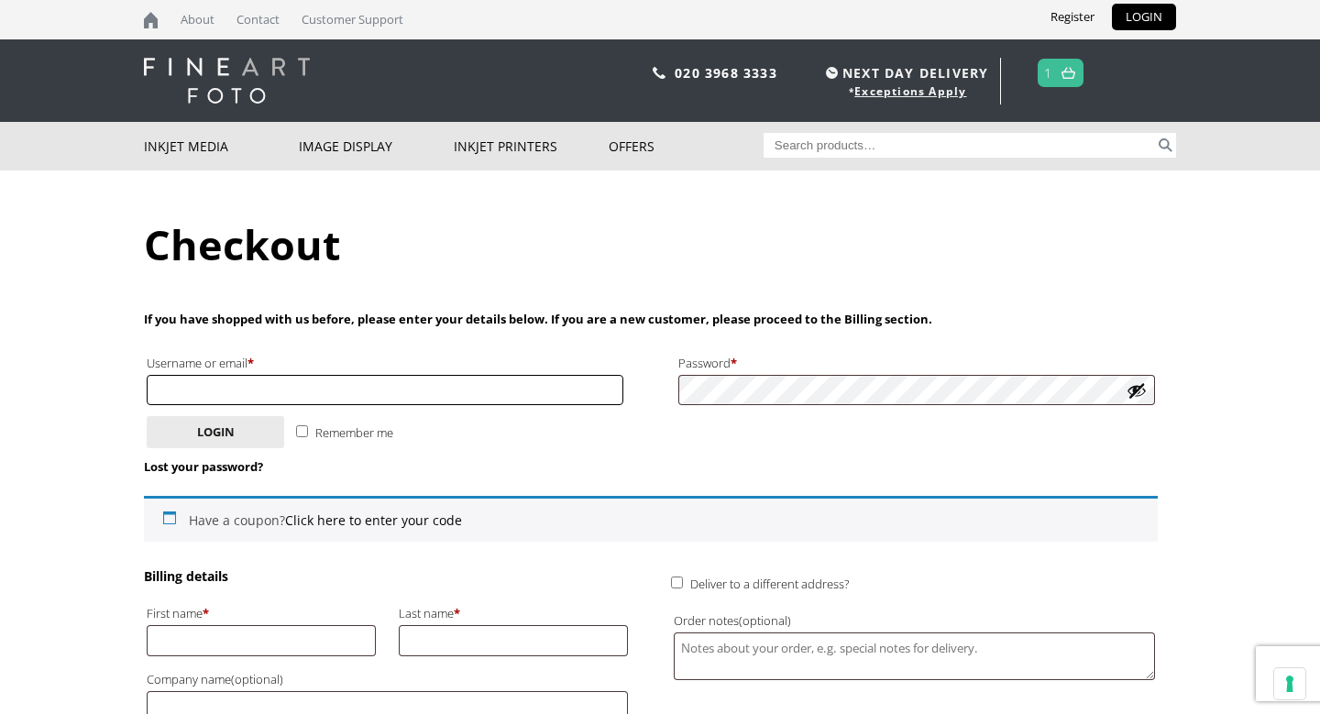
click at [482, 394] on input "Username or email * Required" at bounding box center [385, 390] width 477 height 30
type input "jmessengerart@gmail.com"
type input "Jeremy"
type input "Messenger"
type input "9 Gilpin Street"
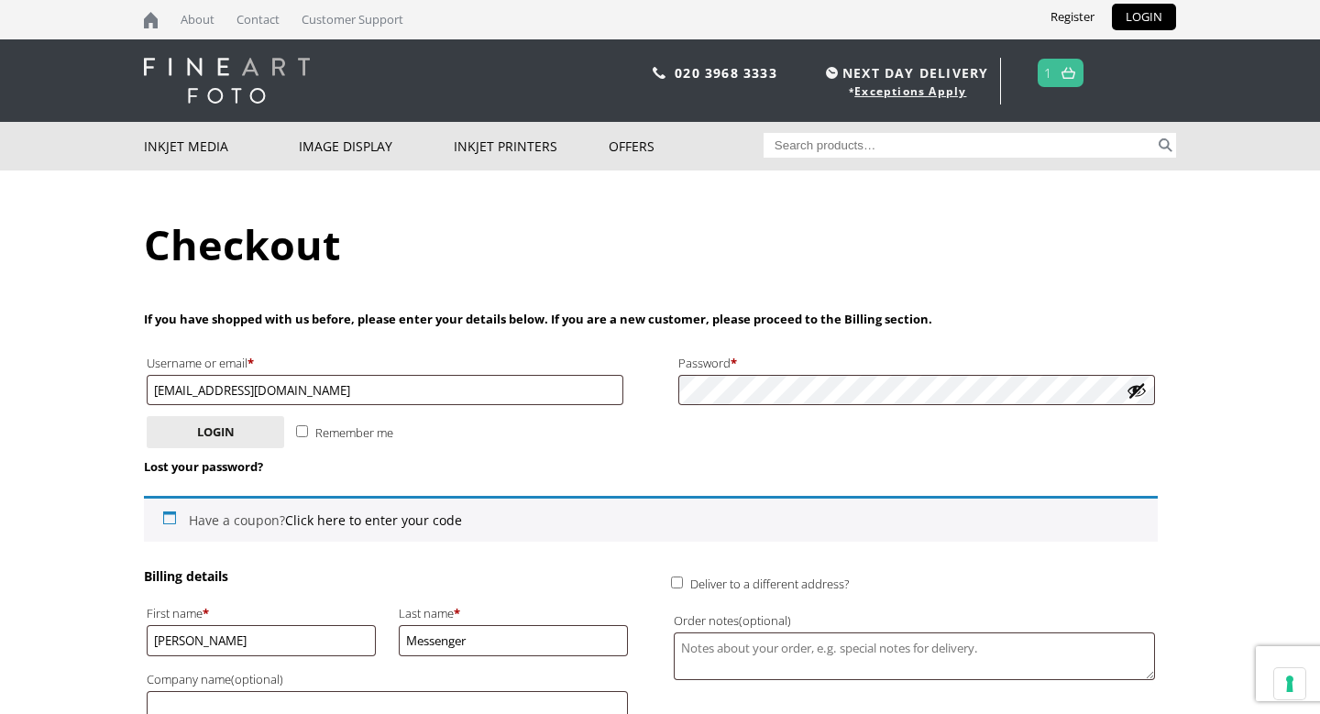
type input "Peterborough"
type input "Cambridgeshire"
type input "PE1 3BS"
type input "+447595974502"
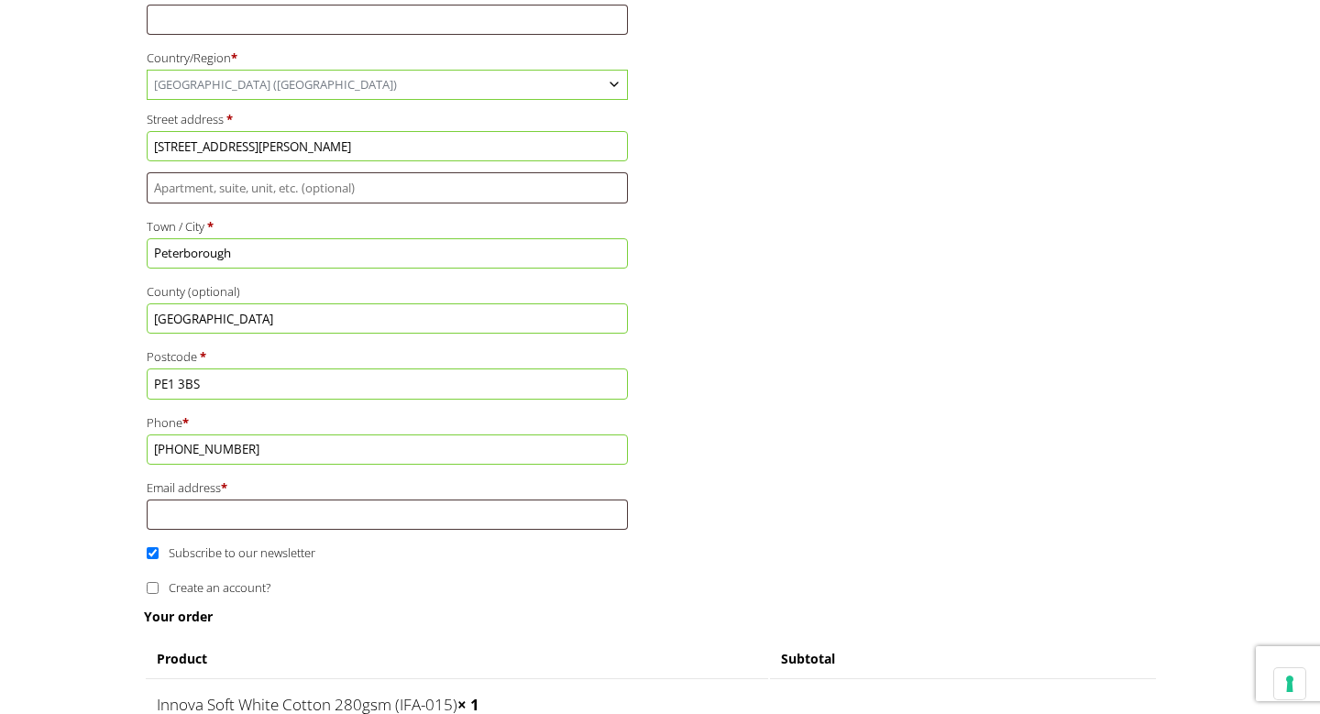
scroll to position [692, 0]
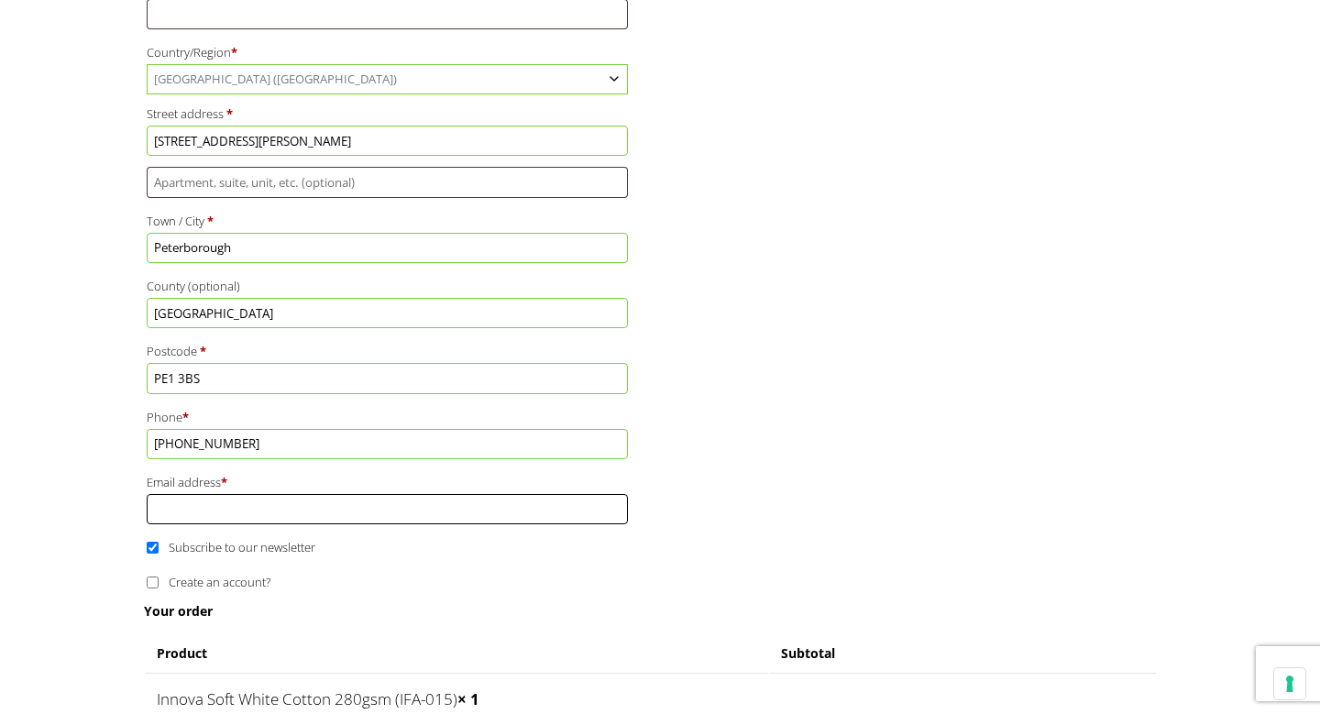
click at [412, 499] on input "Email address *" at bounding box center [387, 509] width 481 height 30
type input "jmessengerart@gmail.com"
click at [305, 553] on span "Subscribe to our newsletter" at bounding box center [242, 547] width 147 height 17
click at [159, 553] on input "Subscribe to our newsletter" at bounding box center [153, 548] width 12 height 12
checkbox input "false"
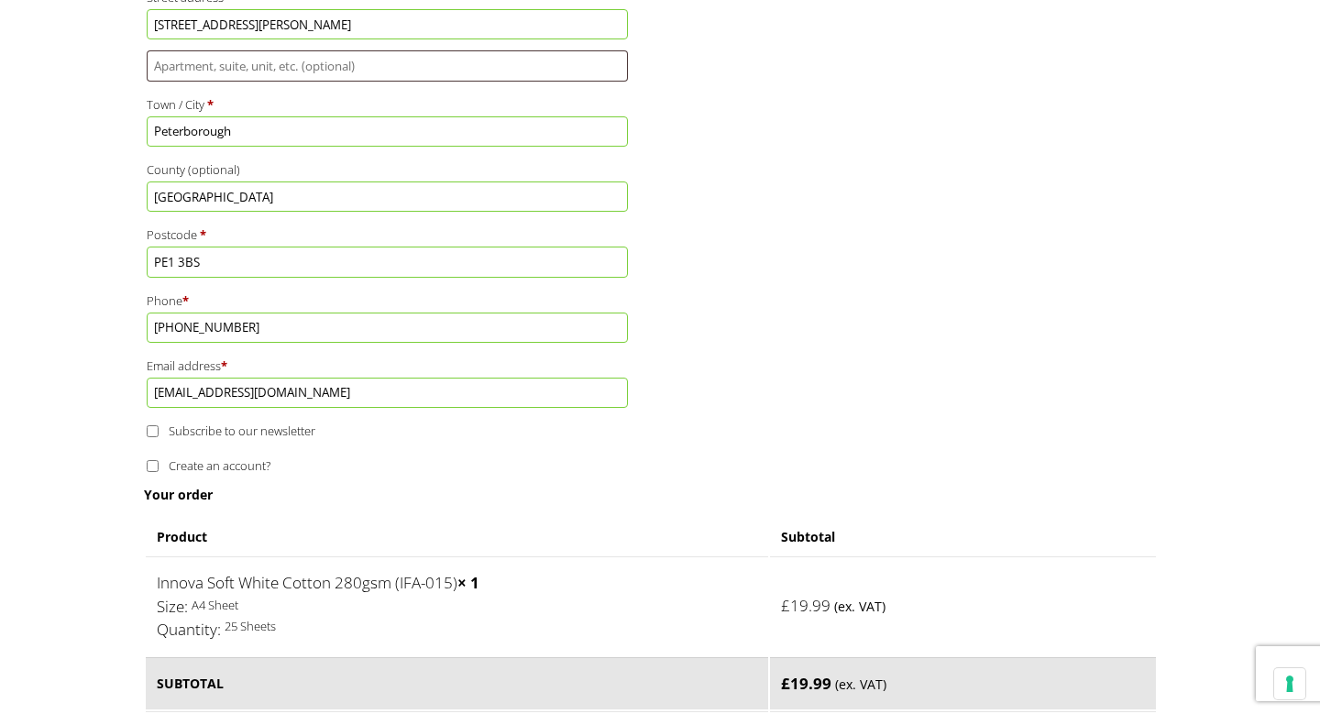
scroll to position [865, 0]
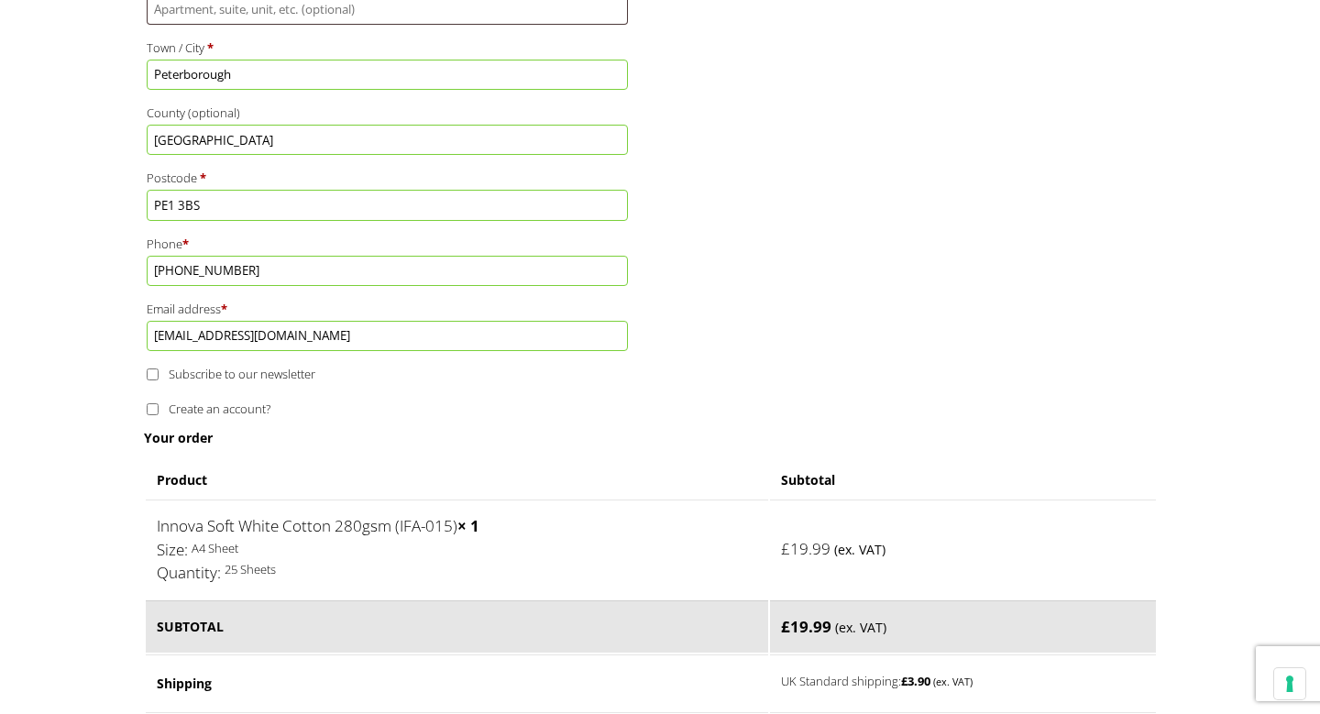
click at [220, 412] on span "Create an account?" at bounding box center [220, 409] width 102 height 17
click at [159, 412] on input "Create an account?" at bounding box center [153, 409] width 12 height 12
checkbox input "true"
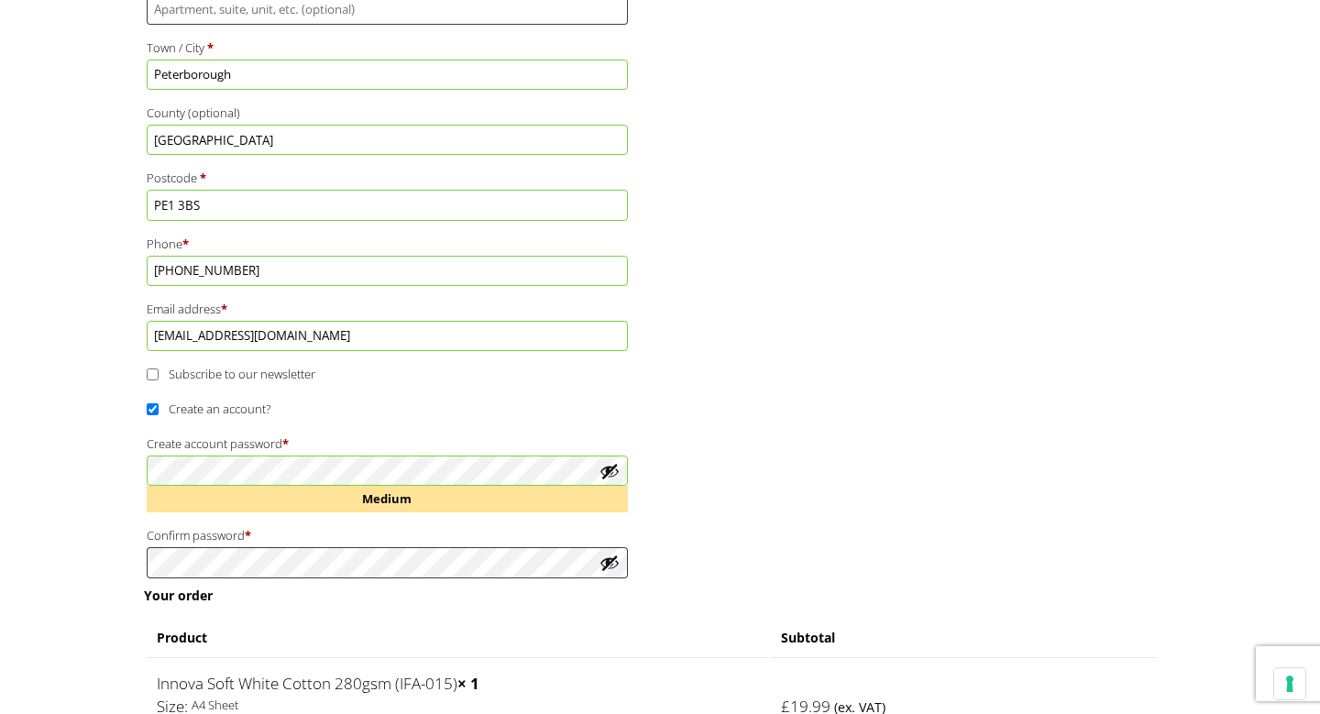
click at [797, 463] on div "Billing details First name * Jeremy Last name * Messenger Company name (optiona…" at bounding box center [651, 144] width 1014 height 884
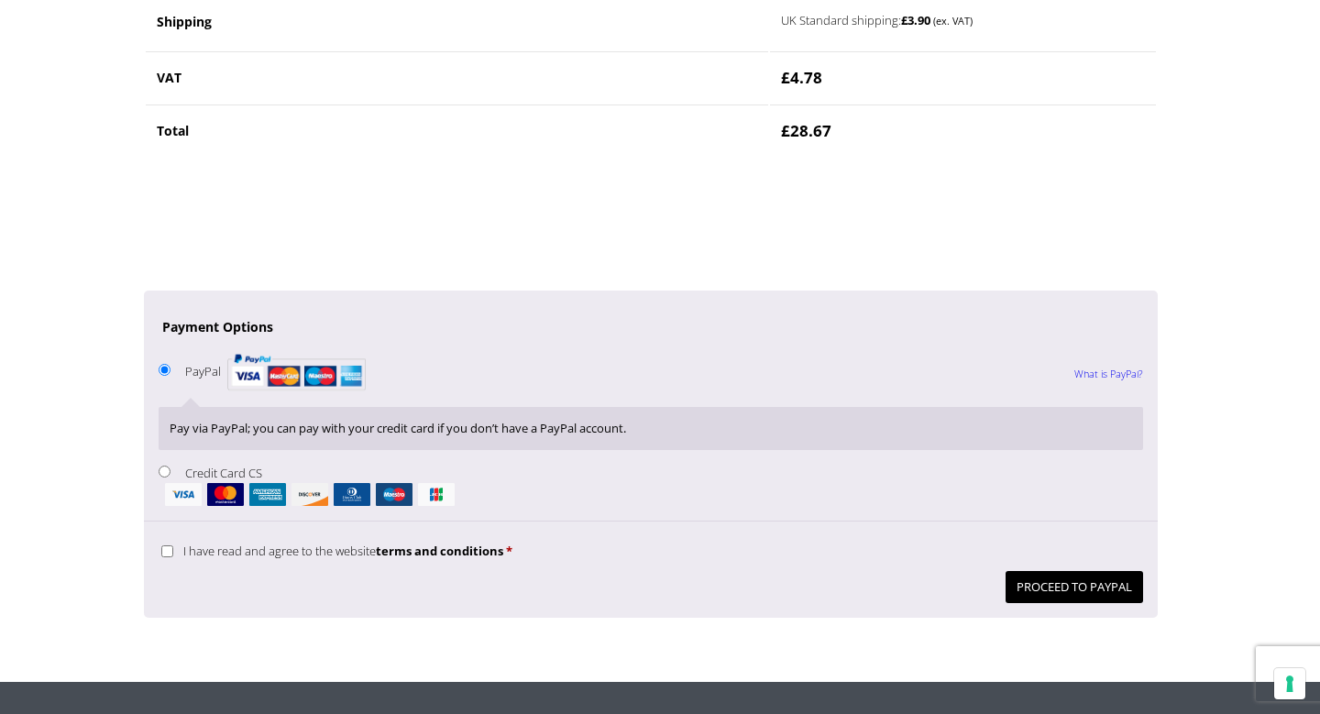
scroll to position [1691, 0]
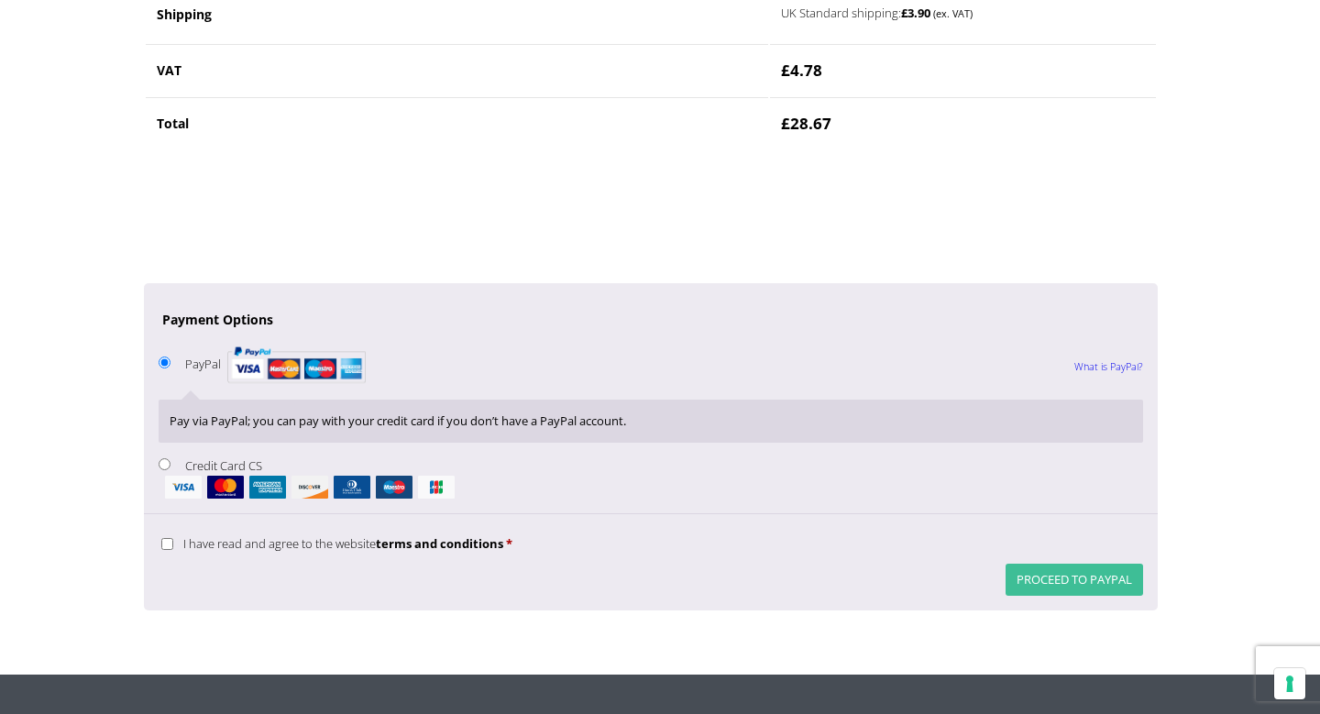
click at [1084, 589] on button "Proceed to PayPal" at bounding box center [1075, 580] width 138 height 32
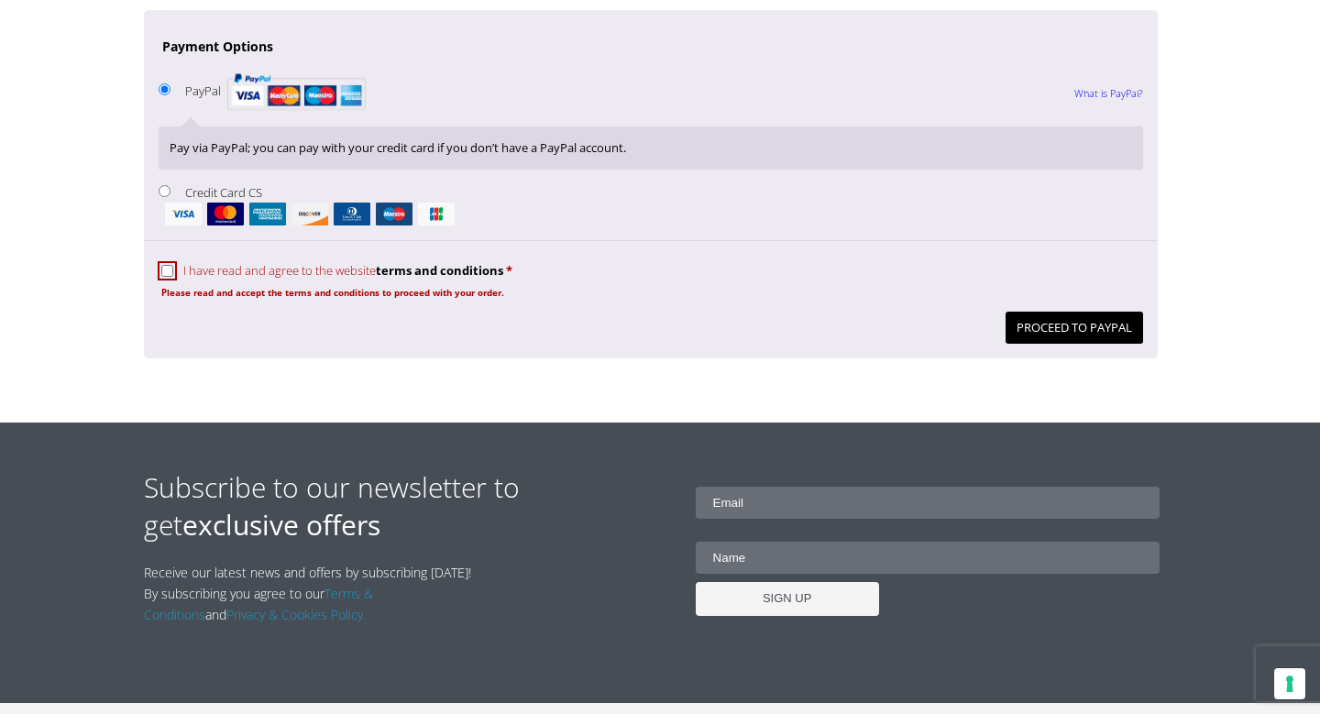
scroll to position [2147, 0]
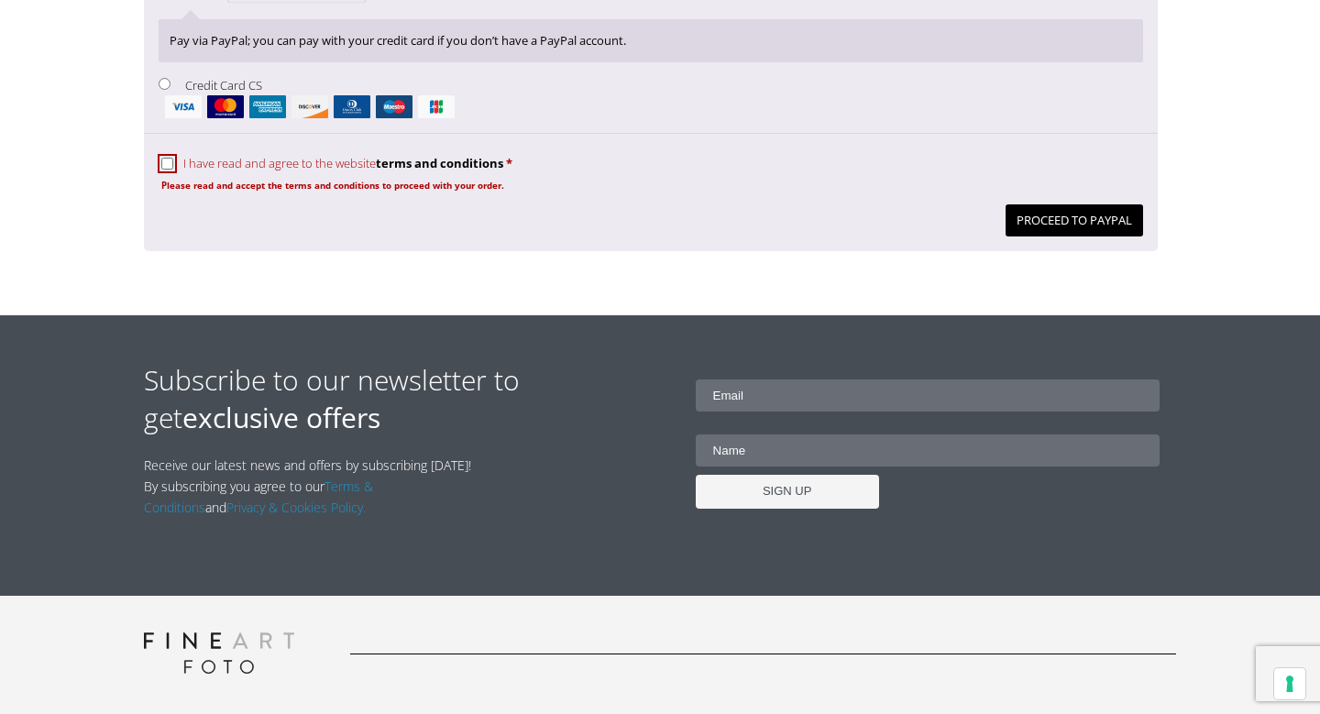
click at [165, 167] on input "I have read and agree to the website terms and conditions *" at bounding box center [167, 164] width 12 height 12
checkbox input "true"
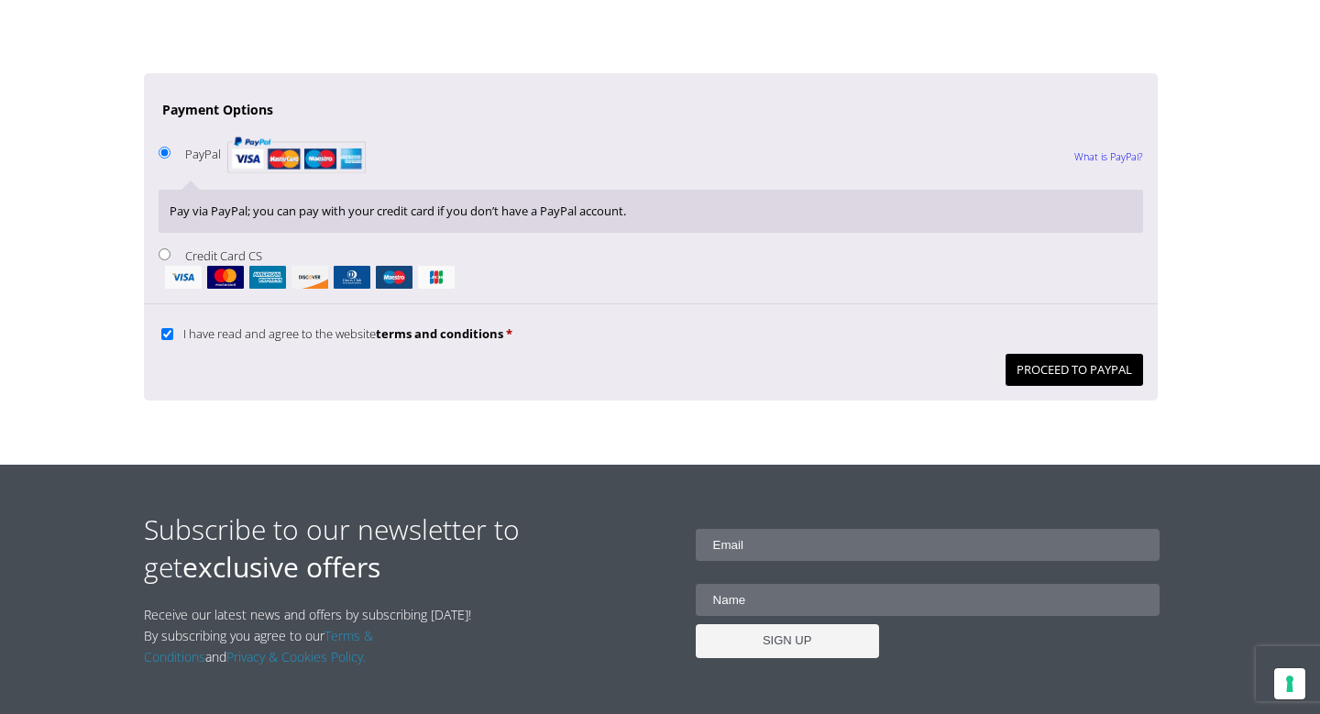
scroll to position [1995, 0]
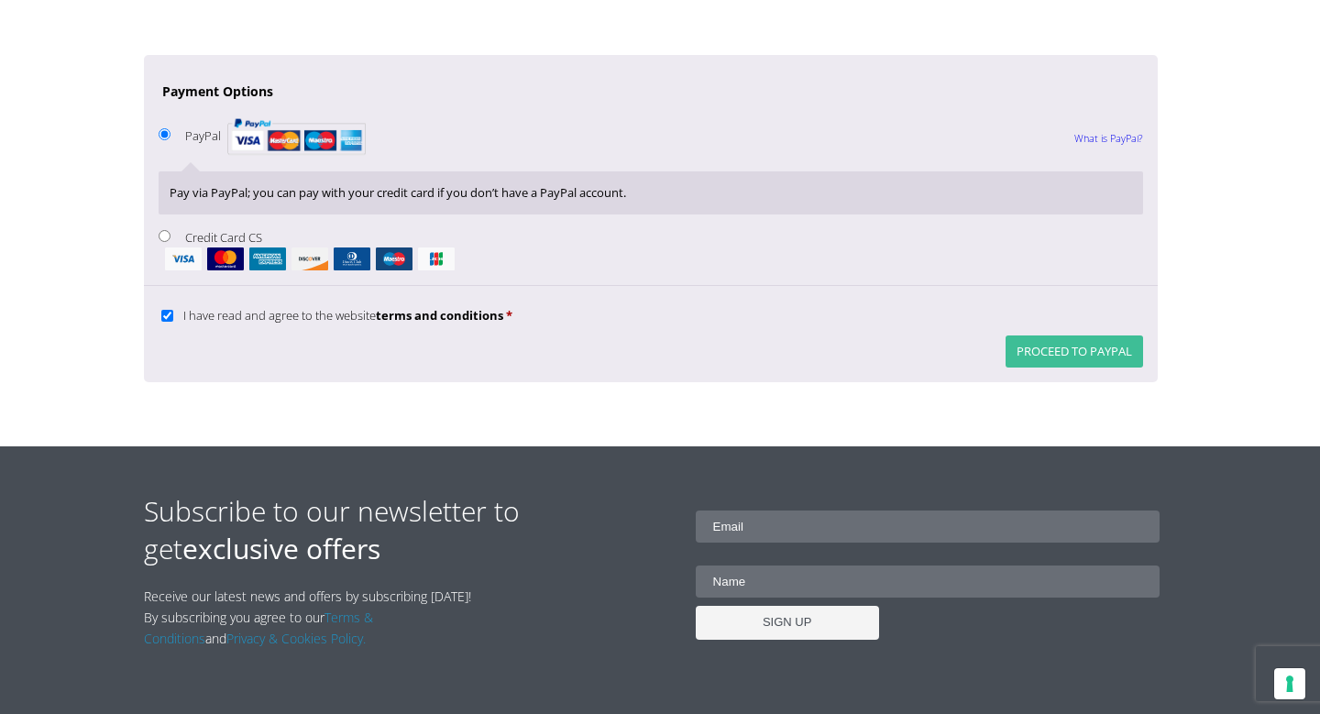
click at [1068, 353] on button "Proceed to PayPal" at bounding box center [1075, 352] width 138 height 32
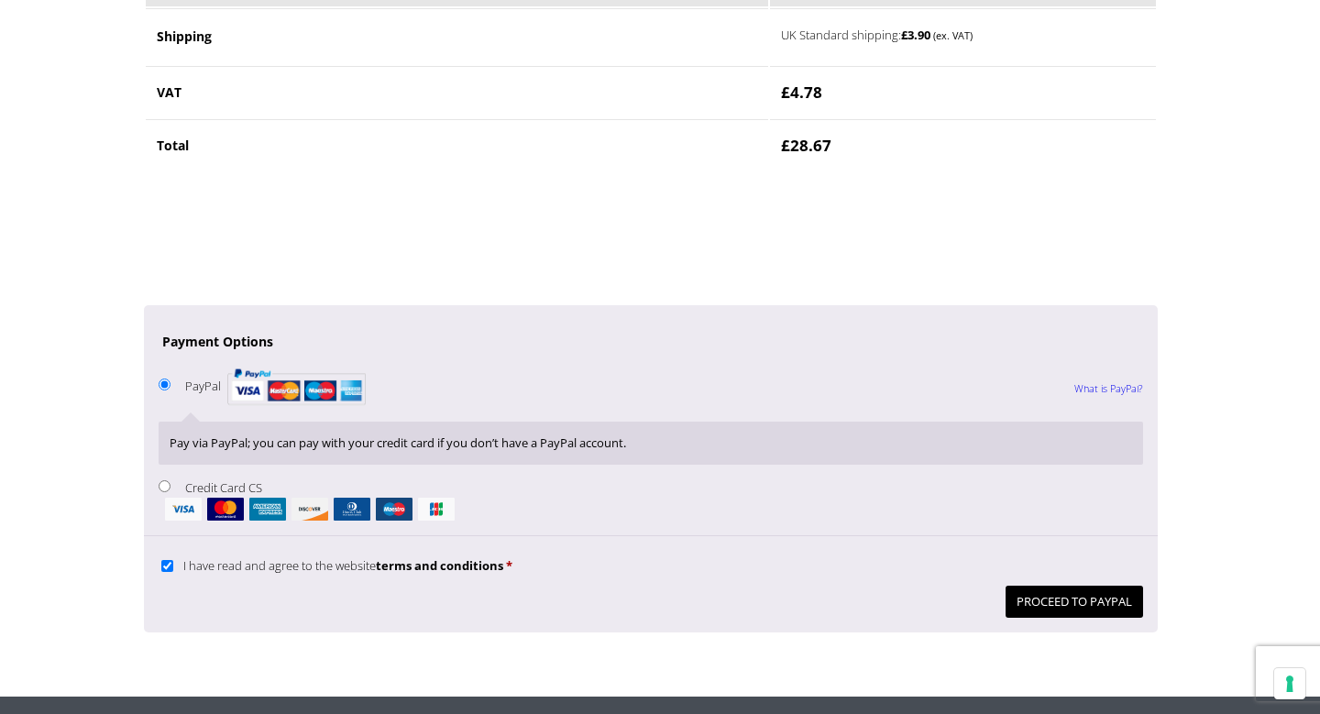
scroll to position [1824, 0]
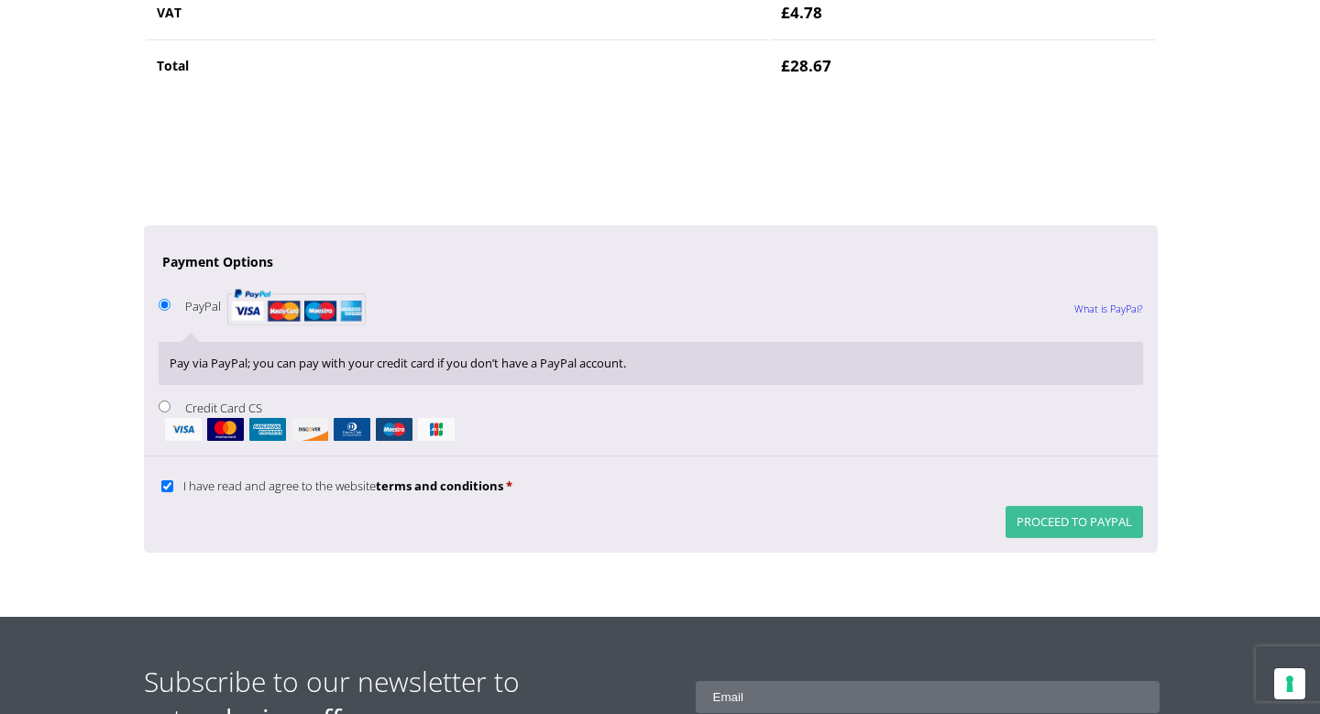
click at [1031, 531] on button "Proceed to PayPal" at bounding box center [1075, 522] width 138 height 32
